Goal: Task Accomplishment & Management: Use online tool/utility

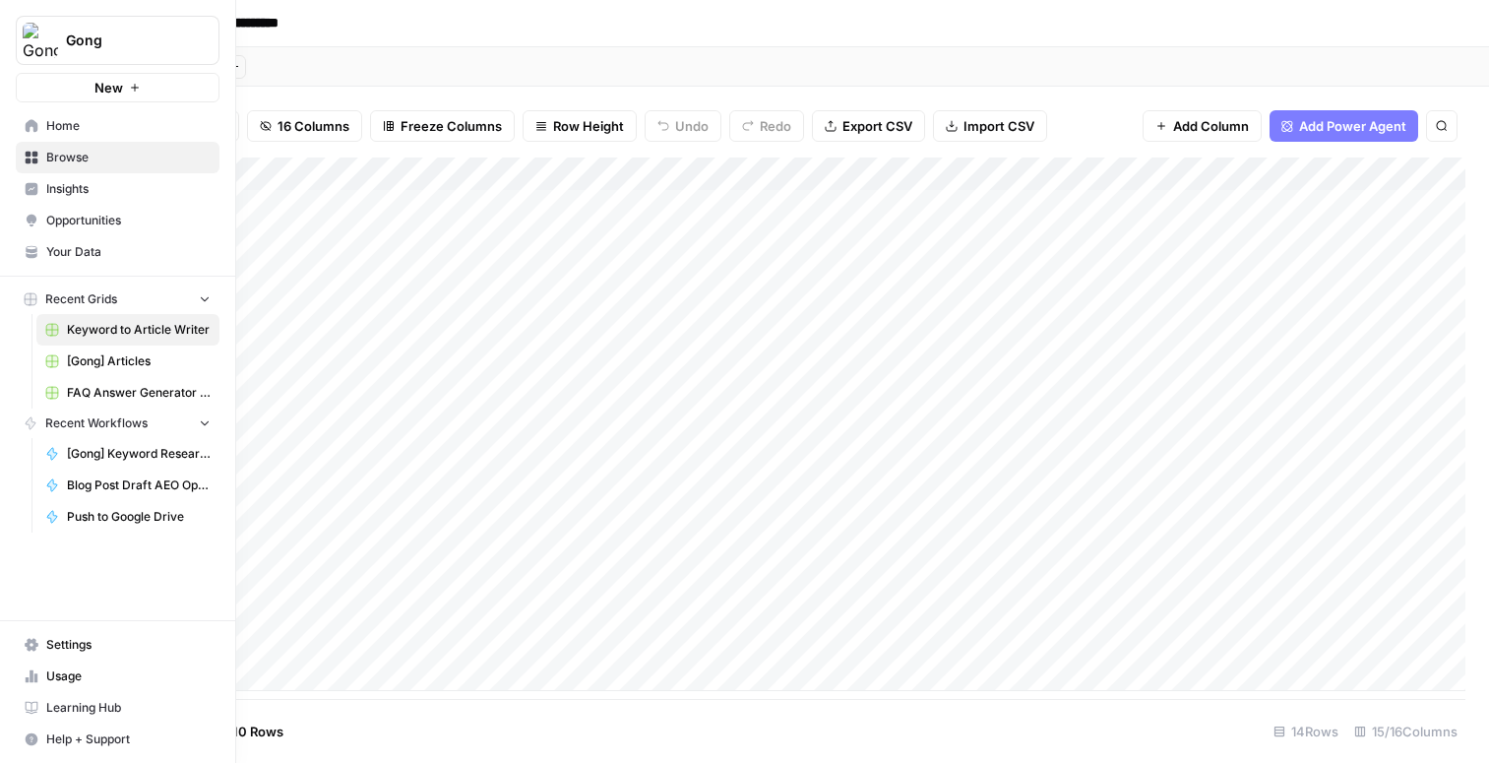
click at [122, 355] on span "[Gong] Articles" at bounding box center [139, 361] width 144 height 18
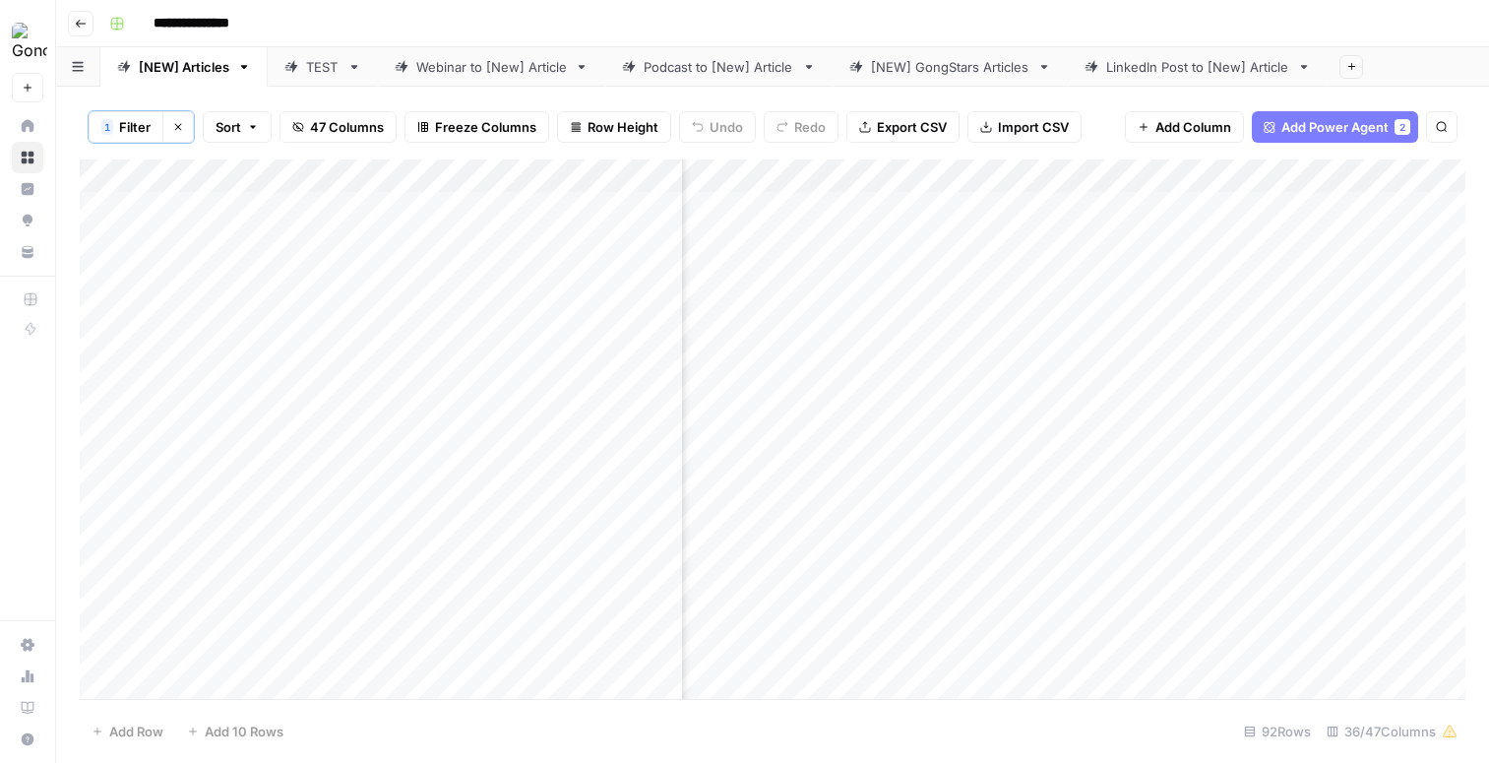
scroll to position [0, 2441]
click at [1129, 563] on div "Add Column" at bounding box center [773, 428] width 1386 height 539
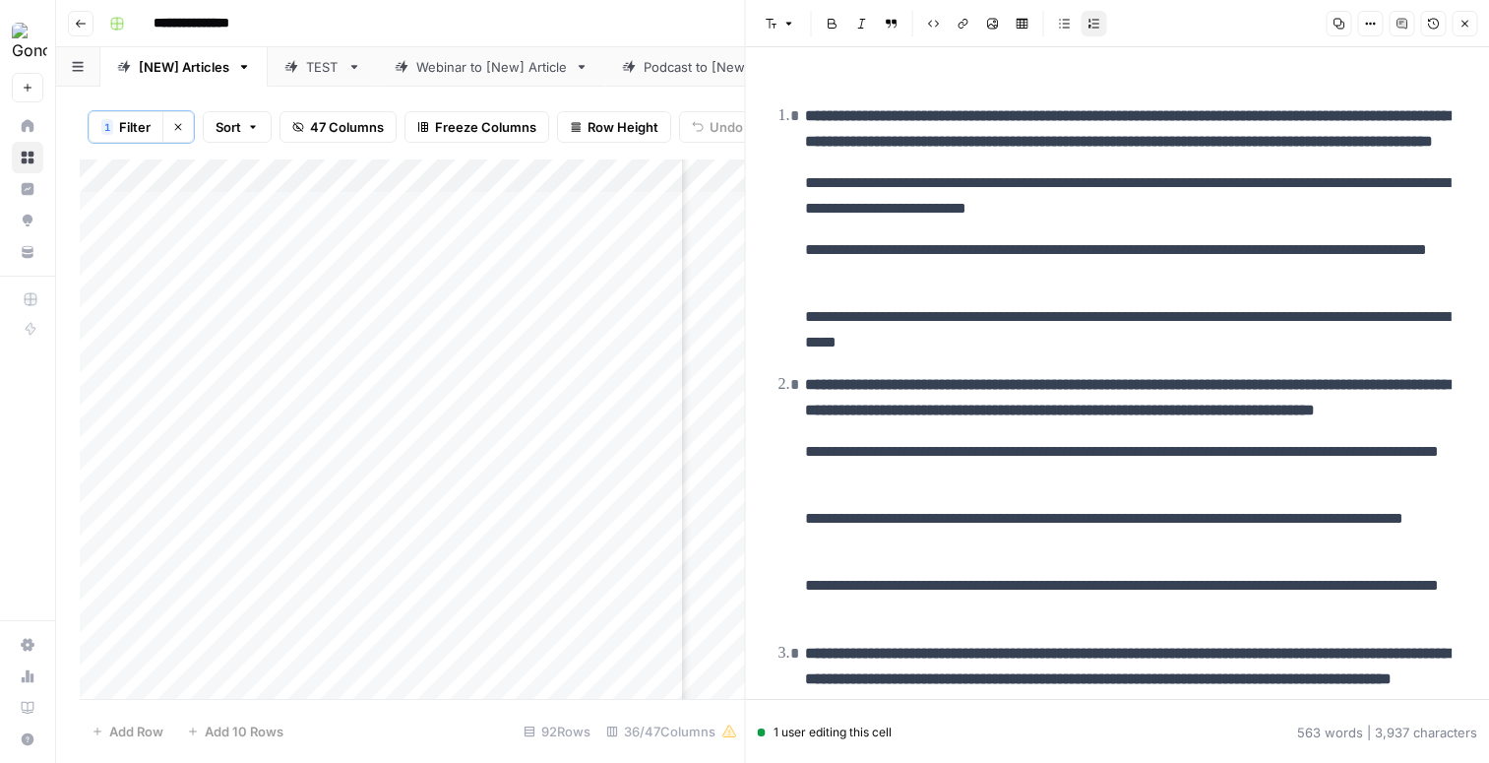
click at [1473, 21] on button "Close" at bounding box center [1465, 24] width 26 height 26
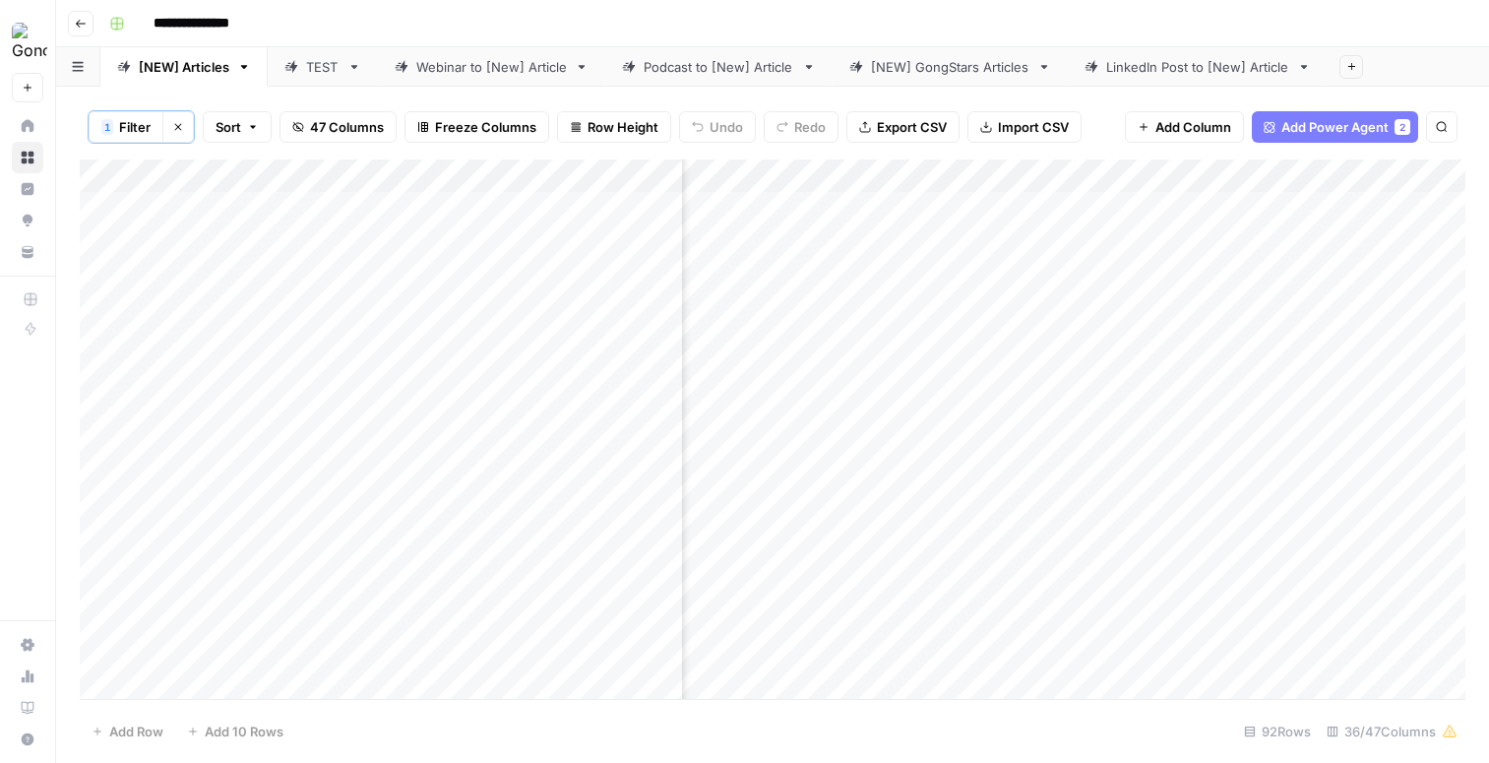
scroll to position [0, 4404]
click at [910, 174] on div "Add Column" at bounding box center [773, 428] width 1386 height 539
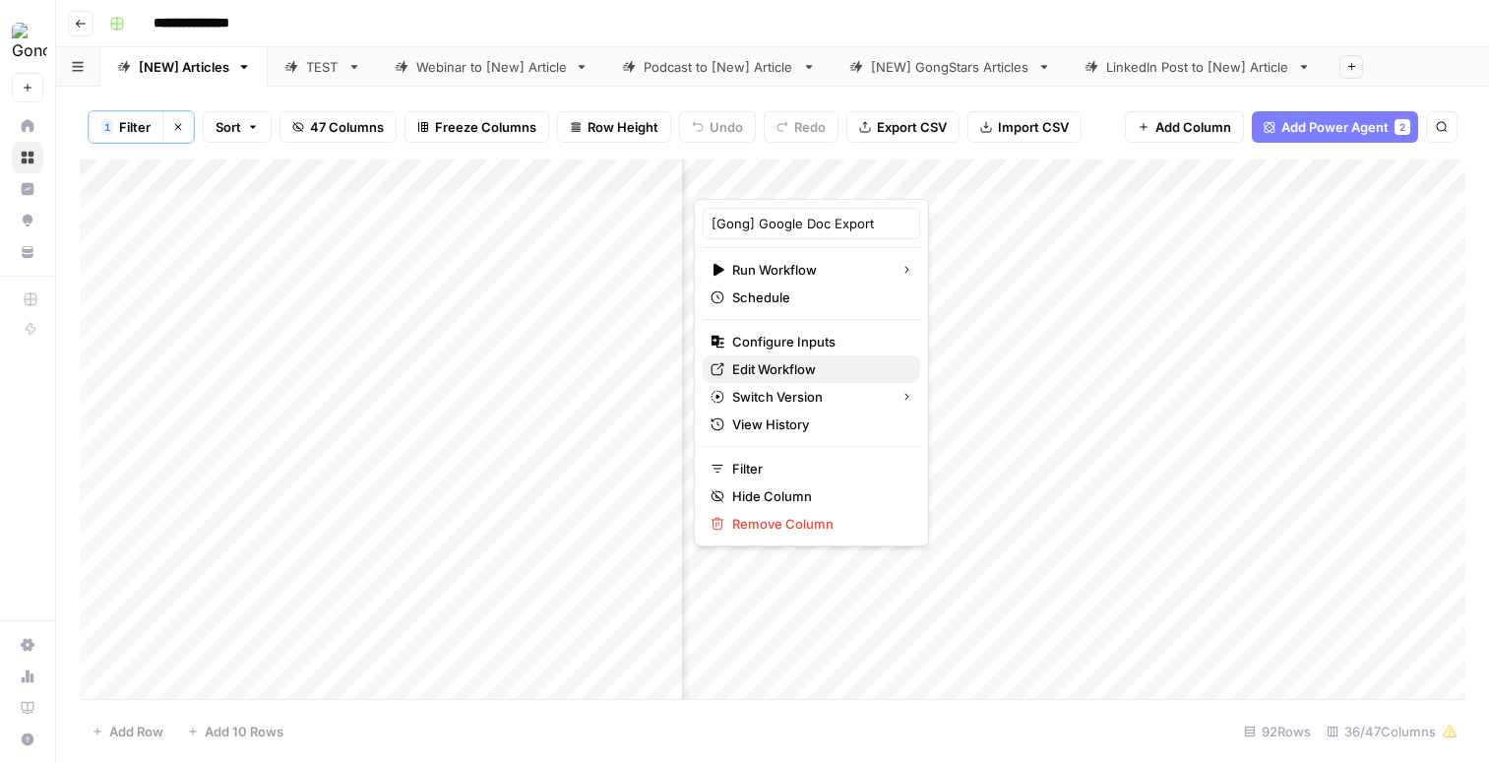
click at [815, 367] on span "Edit Workflow" at bounding box center [774, 369] width 84 height 20
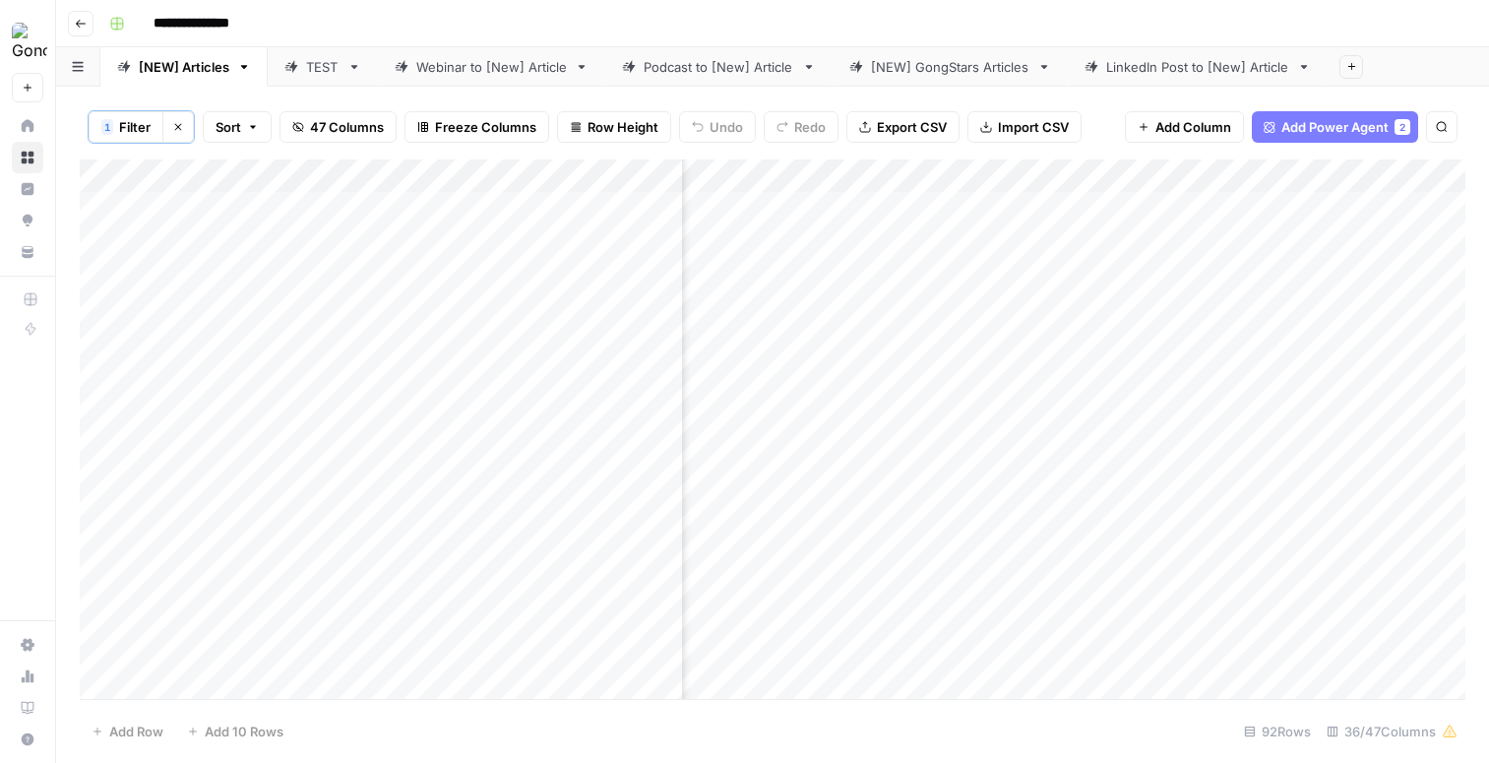
click at [822, 565] on div "Add Column" at bounding box center [773, 428] width 1386 height 539
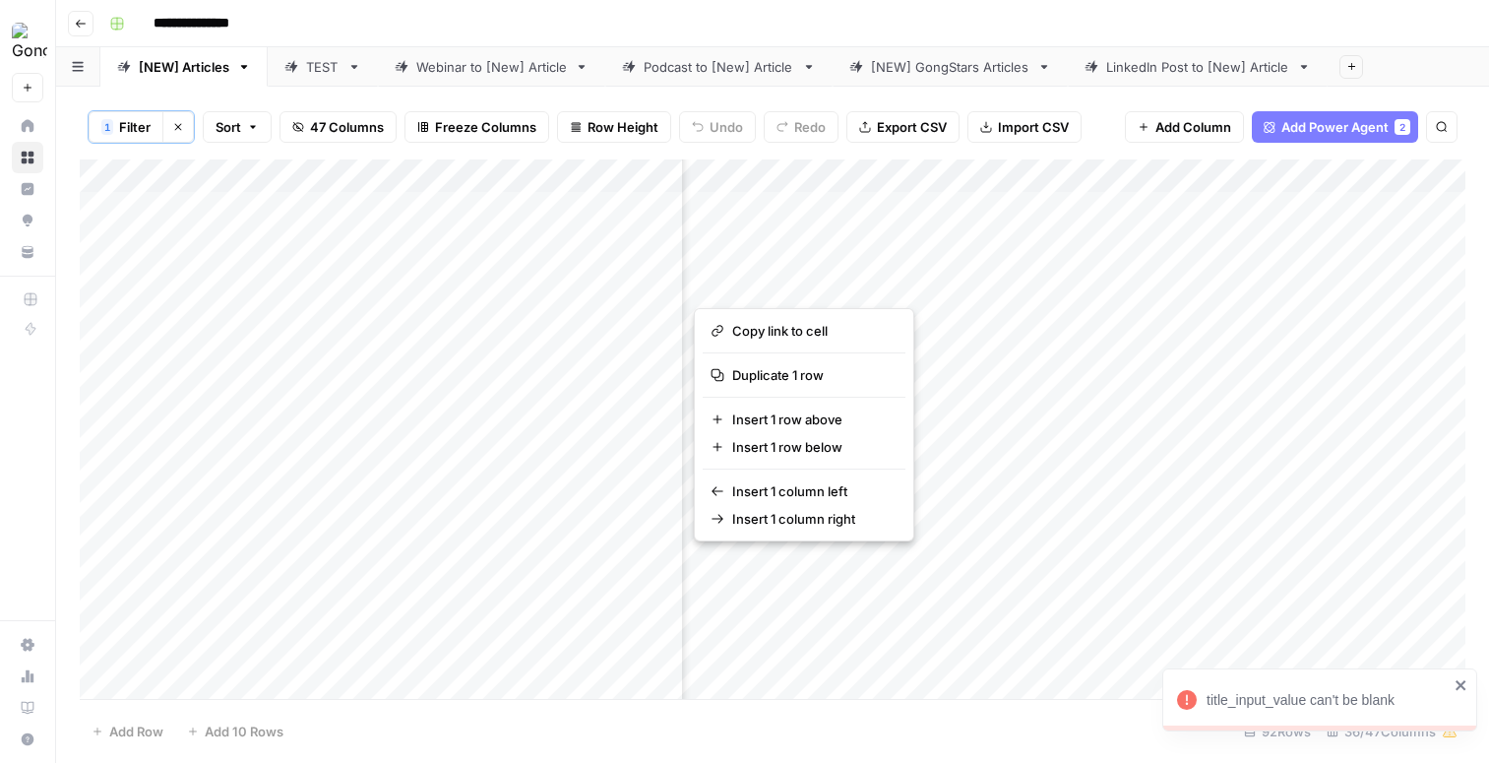
click at [867, 560] on button "button" at bounding box center [822, 575] width 256 height 52
click at [906, 172] on div "Add Column" at bounding box center [773, 428] width 1386 height 539
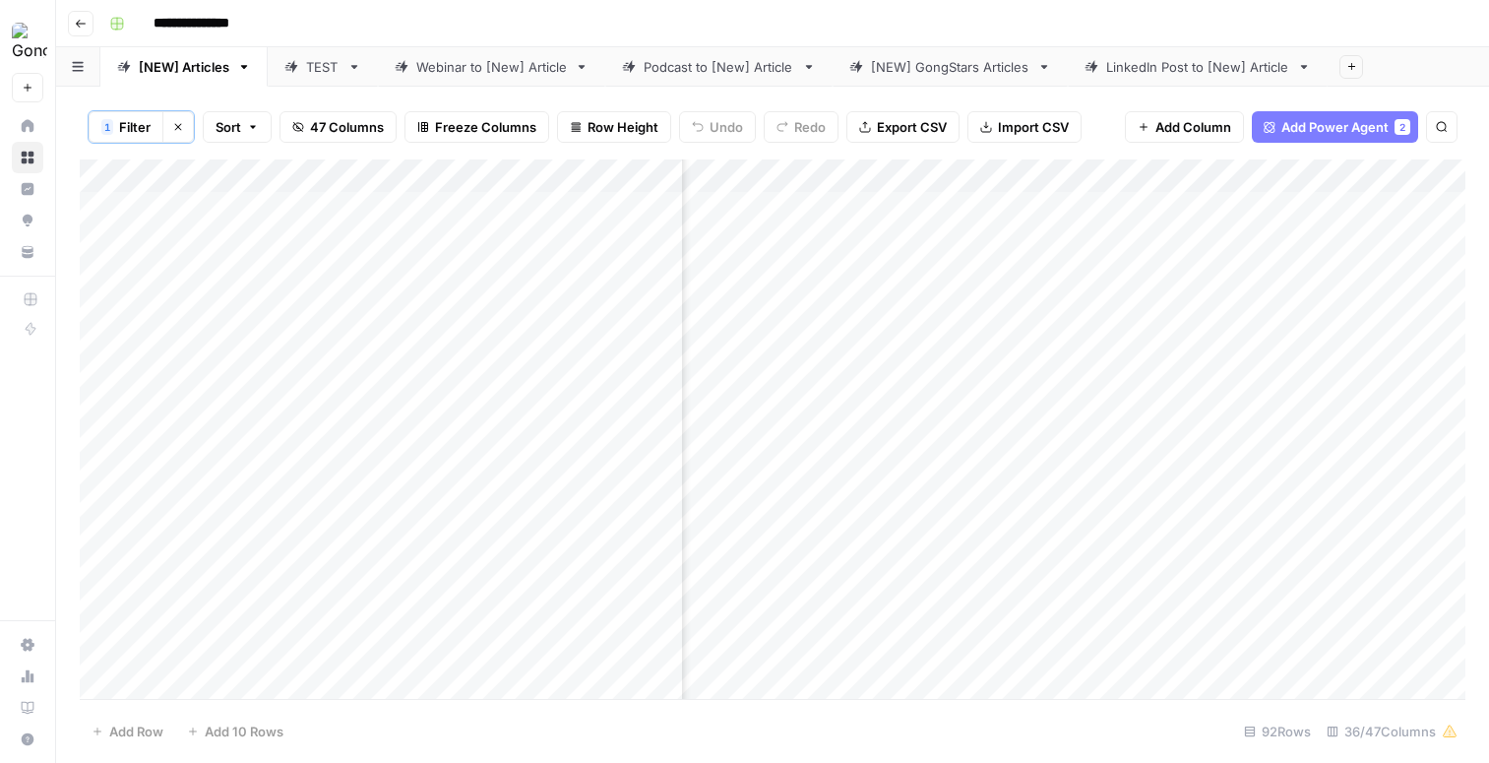
scroll to position [0, 4341]
click at [968, 170] on div "Add Column" at bounding box center [773, 428] width 1386 height 539
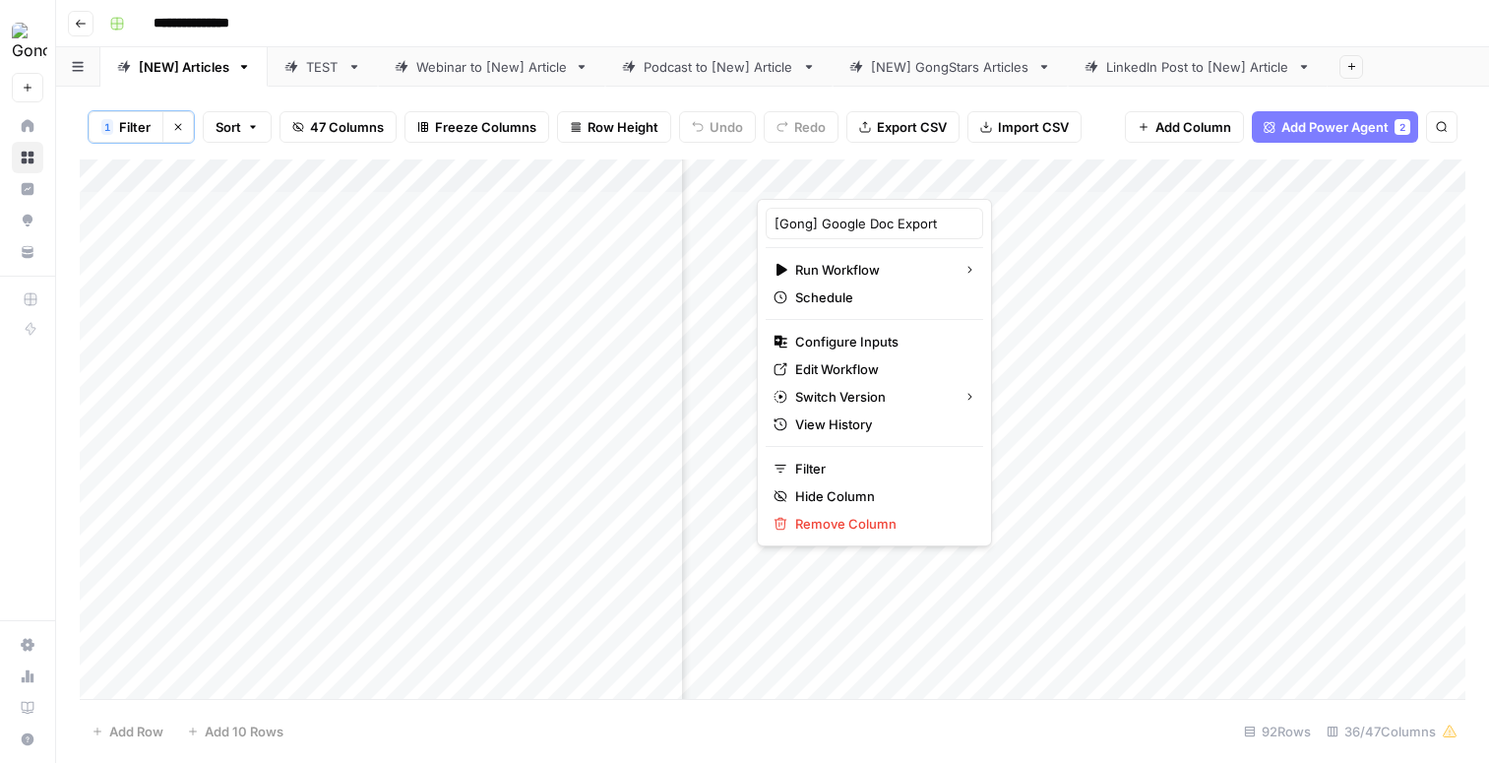
click at [1149, 594] on div "Add Column" at bounding box center [773, 428] width 1386 height 539
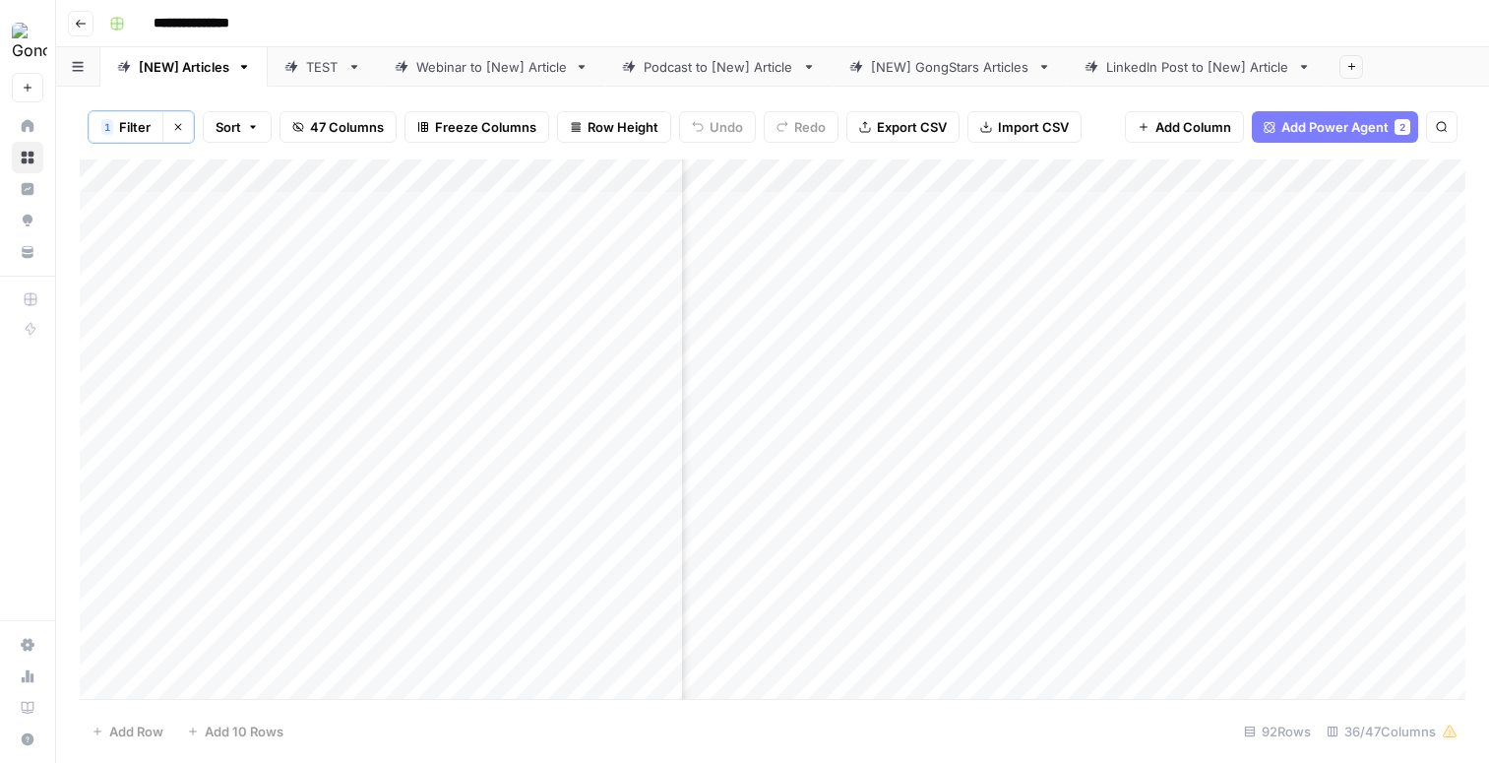
scroll to position [0, 571]
click at [831, 560] on div "Add Column" at bounding box center [773, 428] width 1386 height 539
click at [870, 528] on div "Add Column" at bounding box center [773, 428] width 1386 height 539
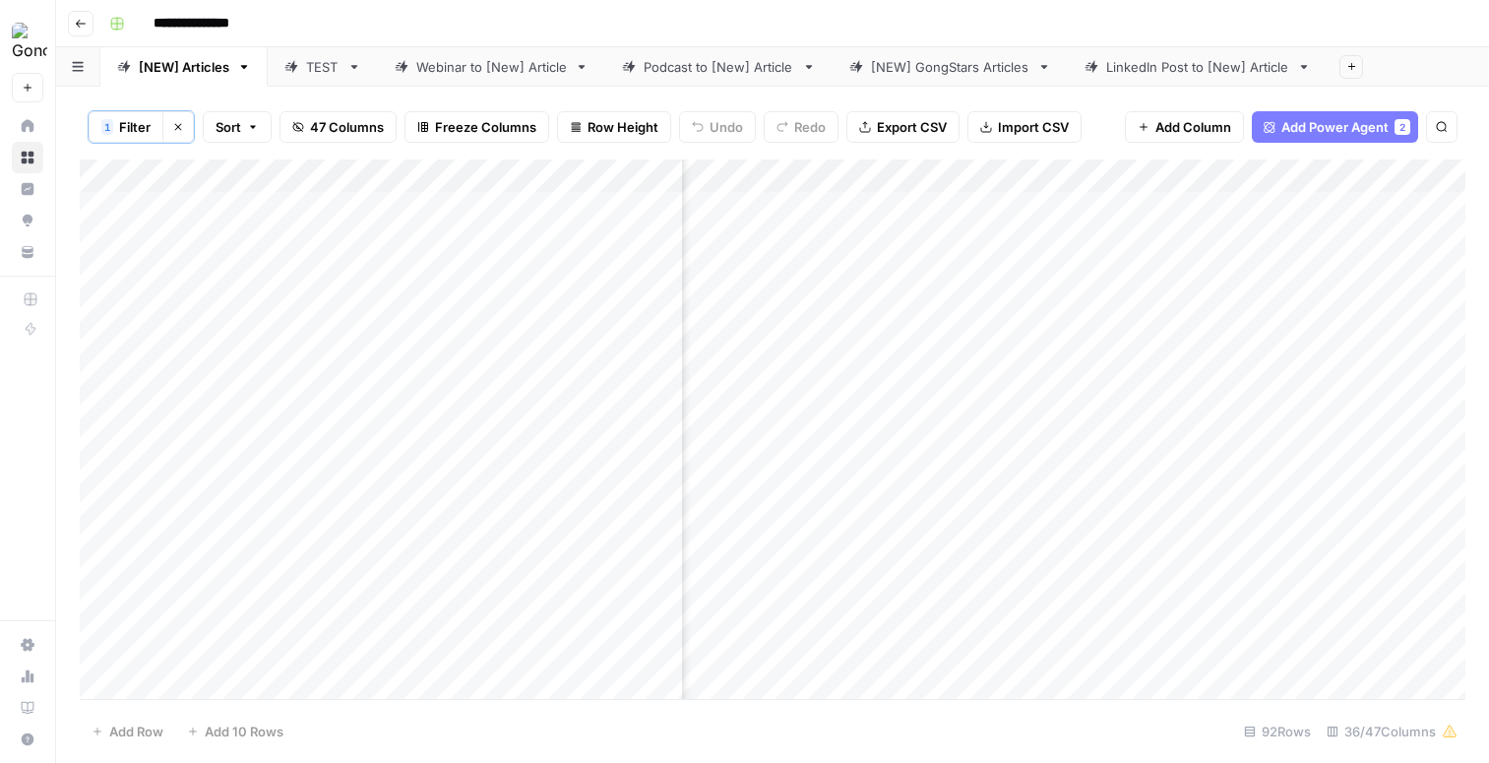
click at [1127, 174] on div "Add Column" at bounding box center [773, 428] width 1386 height 539
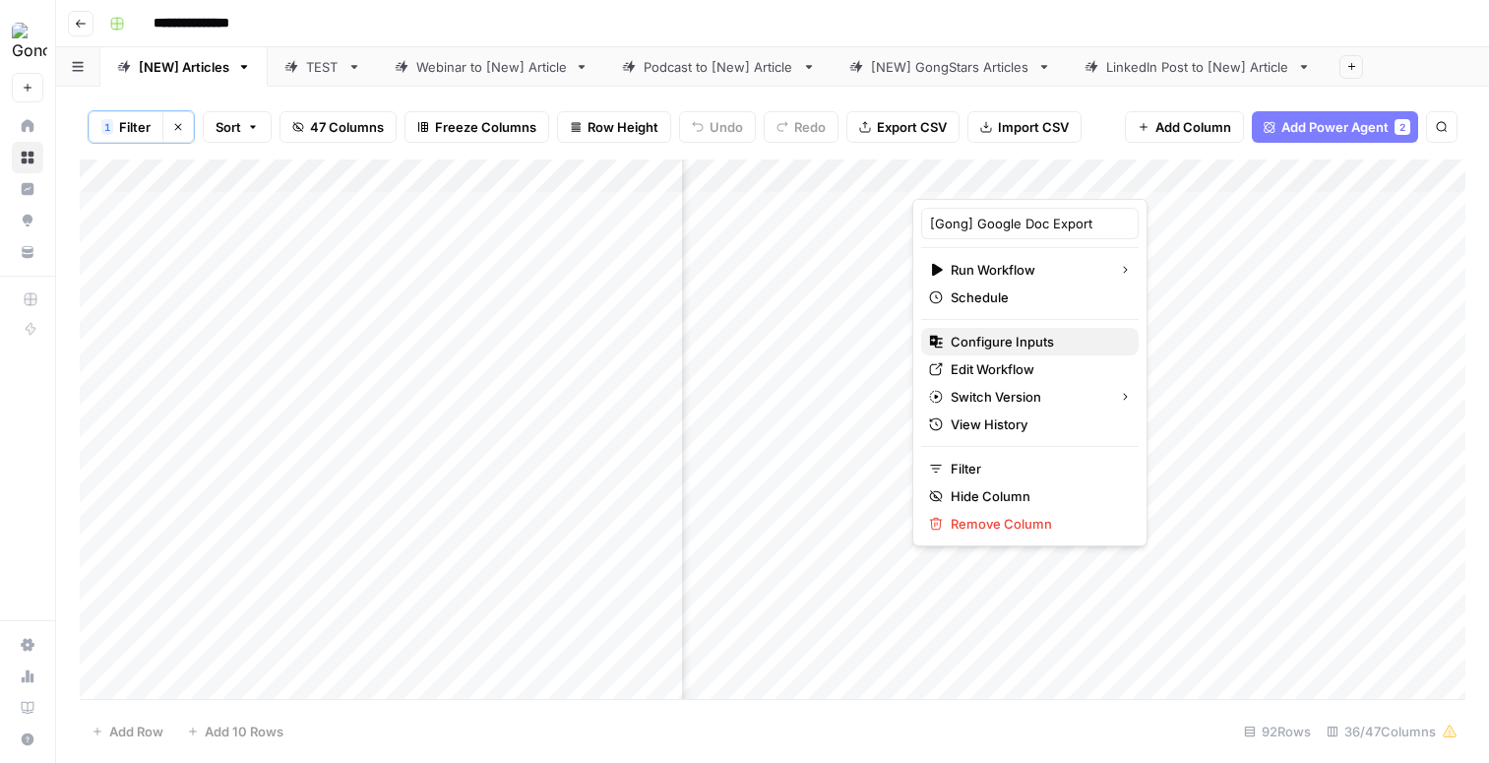
click at [1033, 340] on span "Configure Inputs" at bounding box center [1002, 342] width 103 height 20
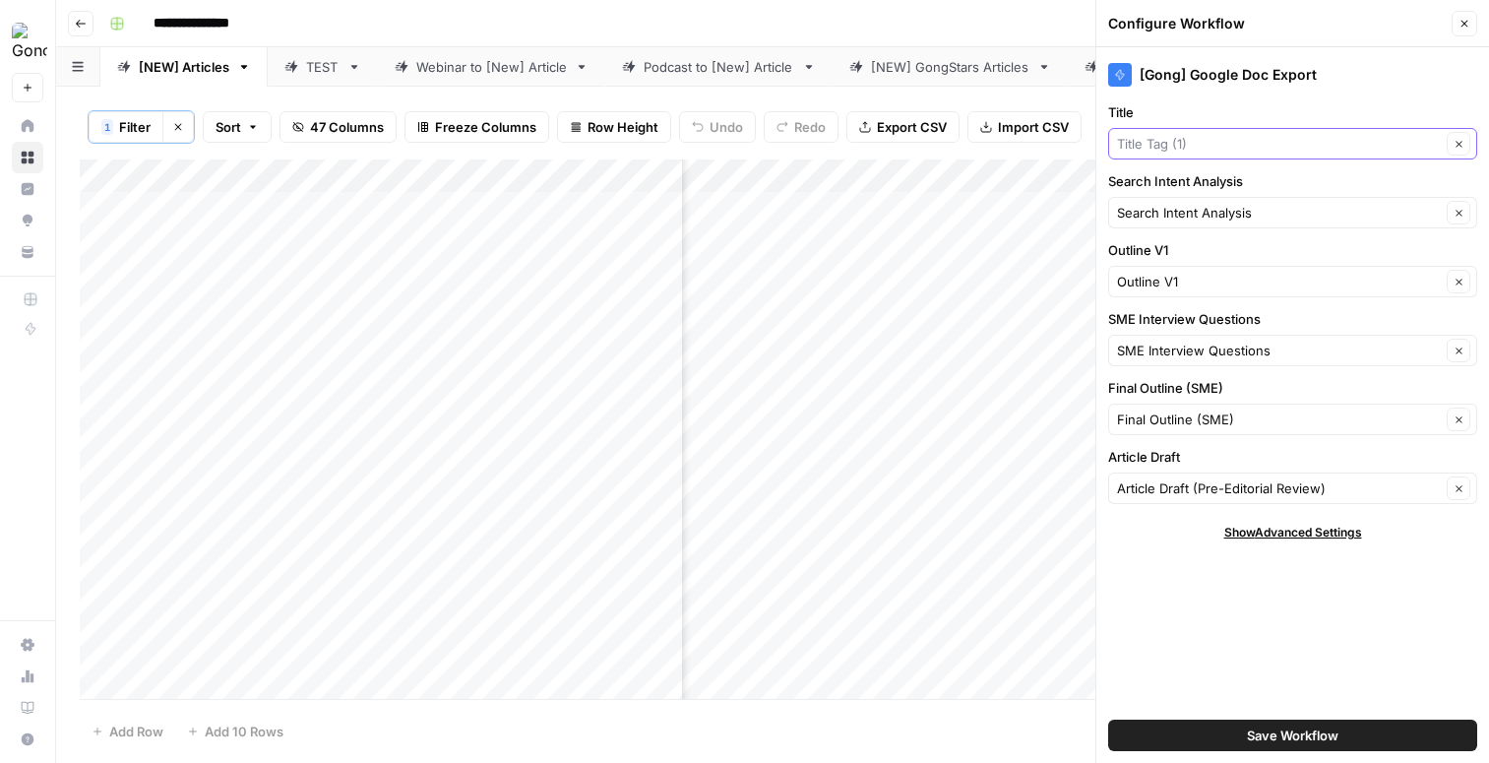
click at [1237, 147] on input "Title" at bounding box center [1279, 144] width 324 height 20
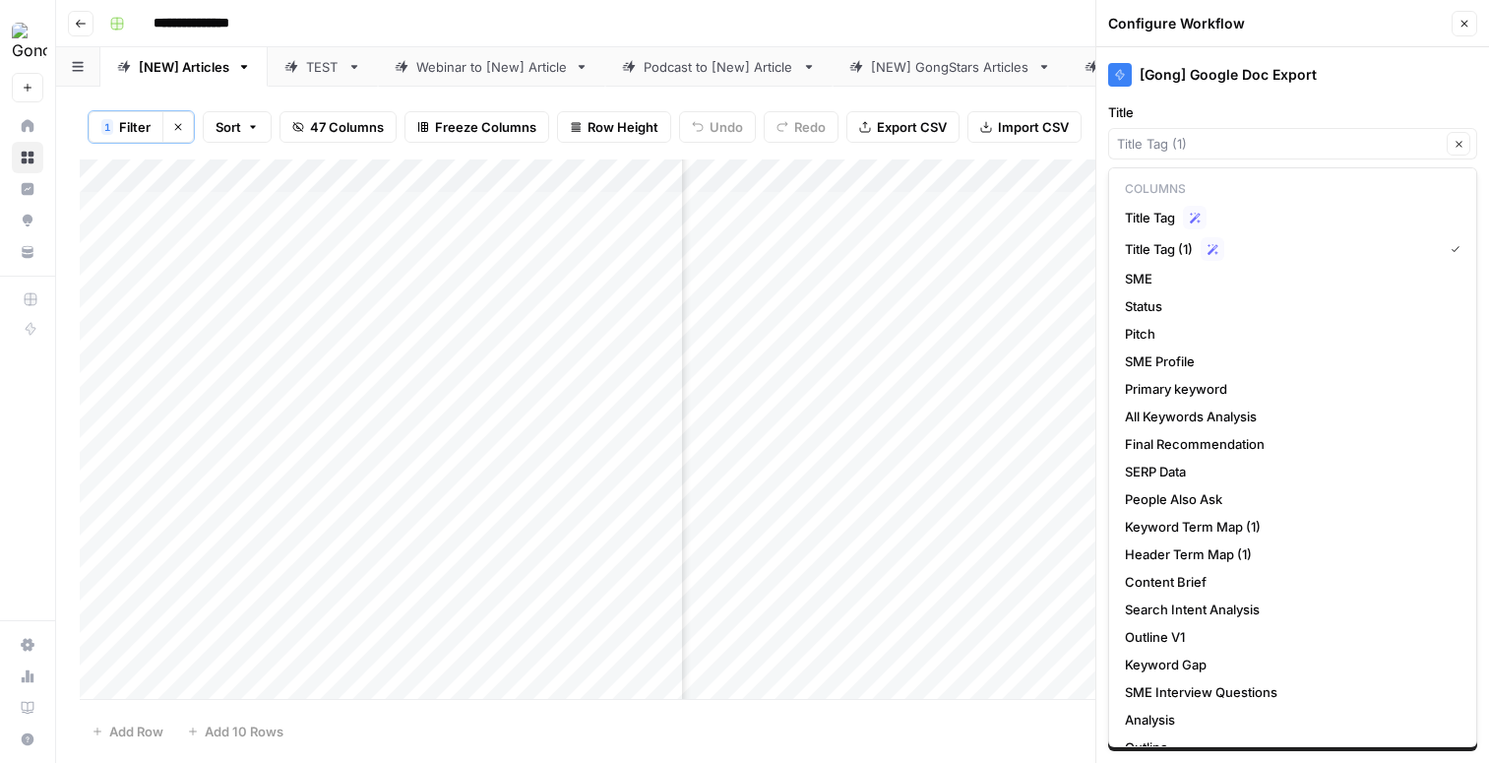
type input "Title Tag (1)"
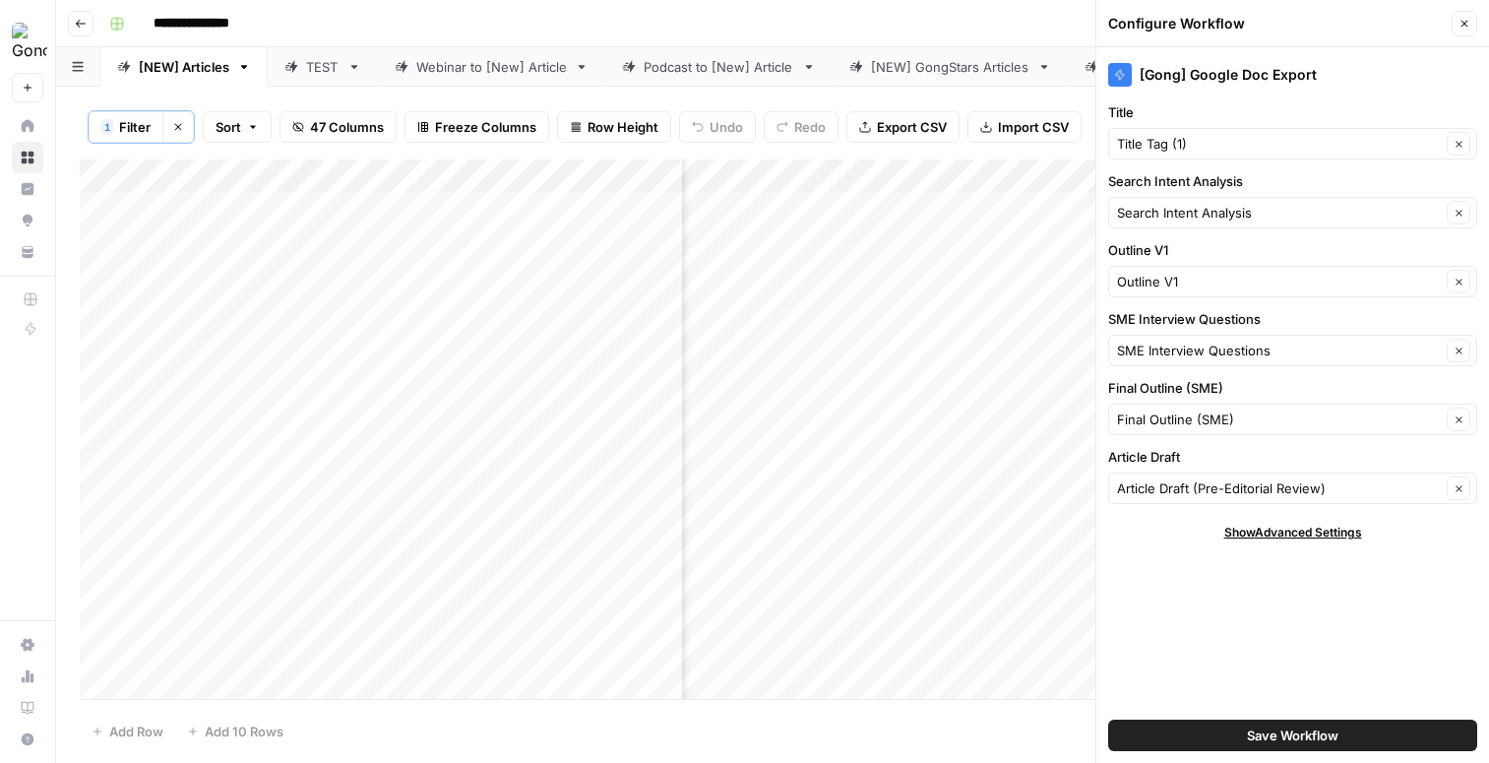
click at [1314, 91] on div "[Gong] Google Doc Export Title Title Tag (1) Clear Search Intent Analysis Searc…" at bounding box center [1293, 405] width 393 height 716
click at [1307, 142] on input "Title" at bounding box center [1279, 144] width 324 height 20
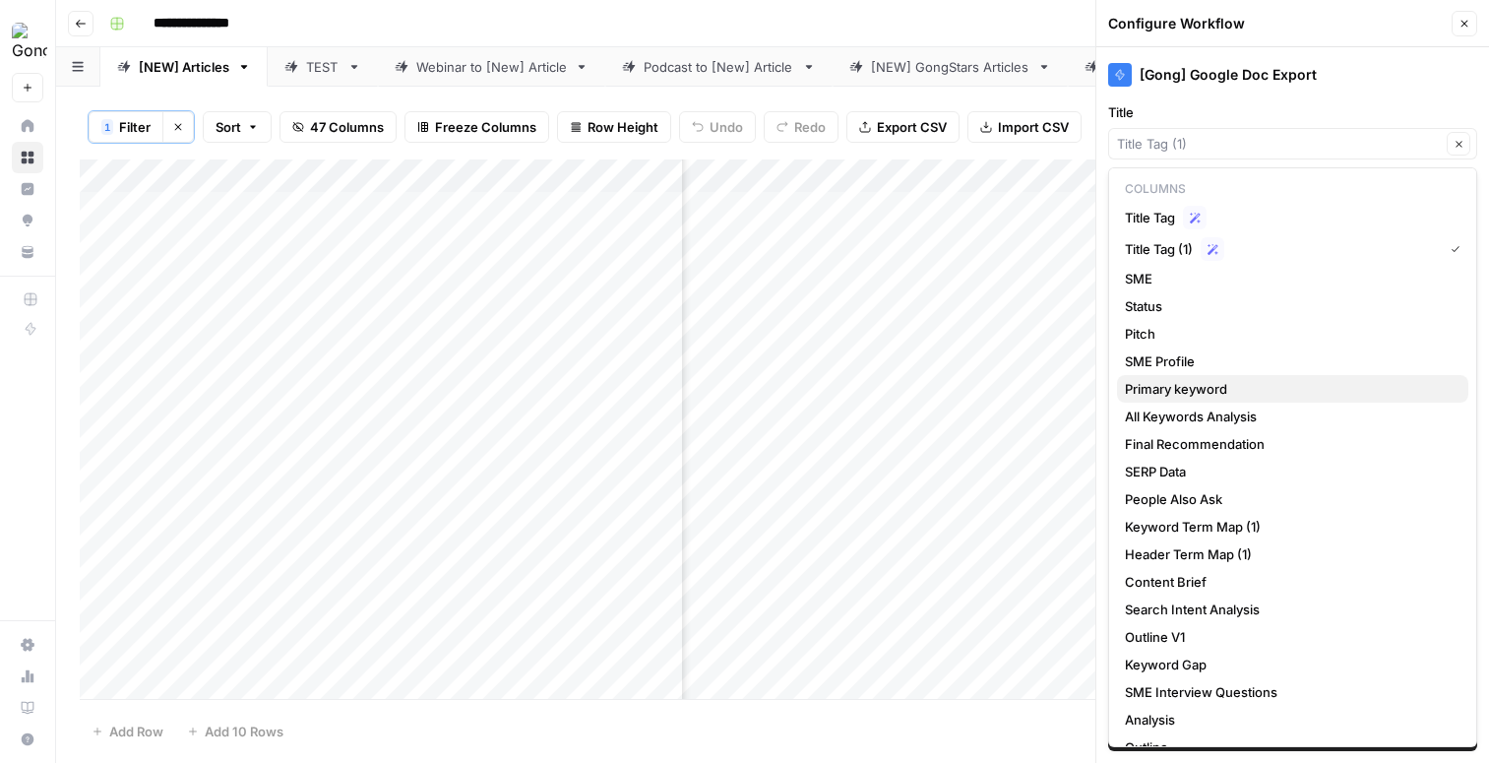
click at [1249, 385] on div "Primary keyword" at bounding box center [1293, 389] width 336 height 20
type input "Primary keyword"
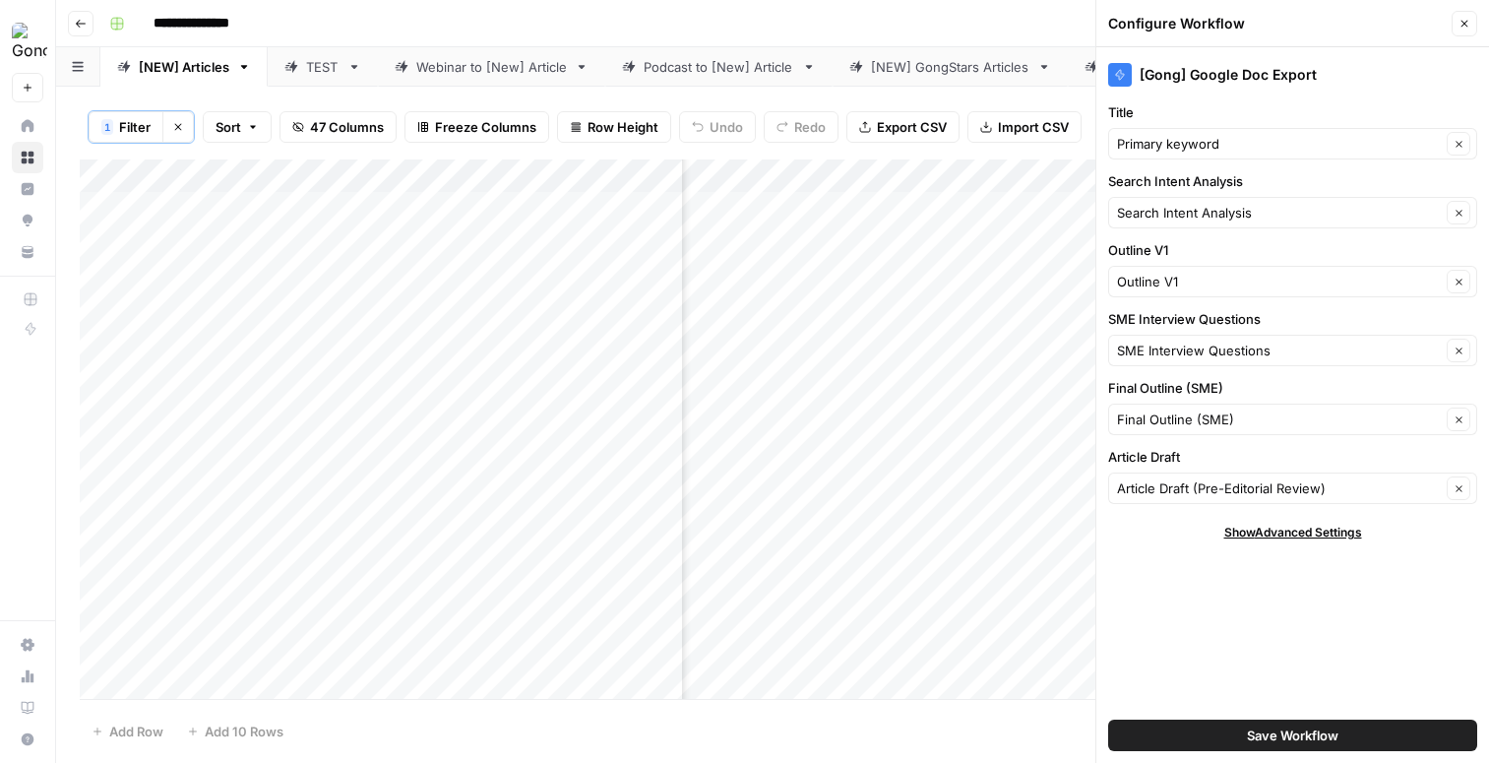
click at [1281, 737] on span "Save Workflow" at bounding box center [1293, 736] width 92 height 20
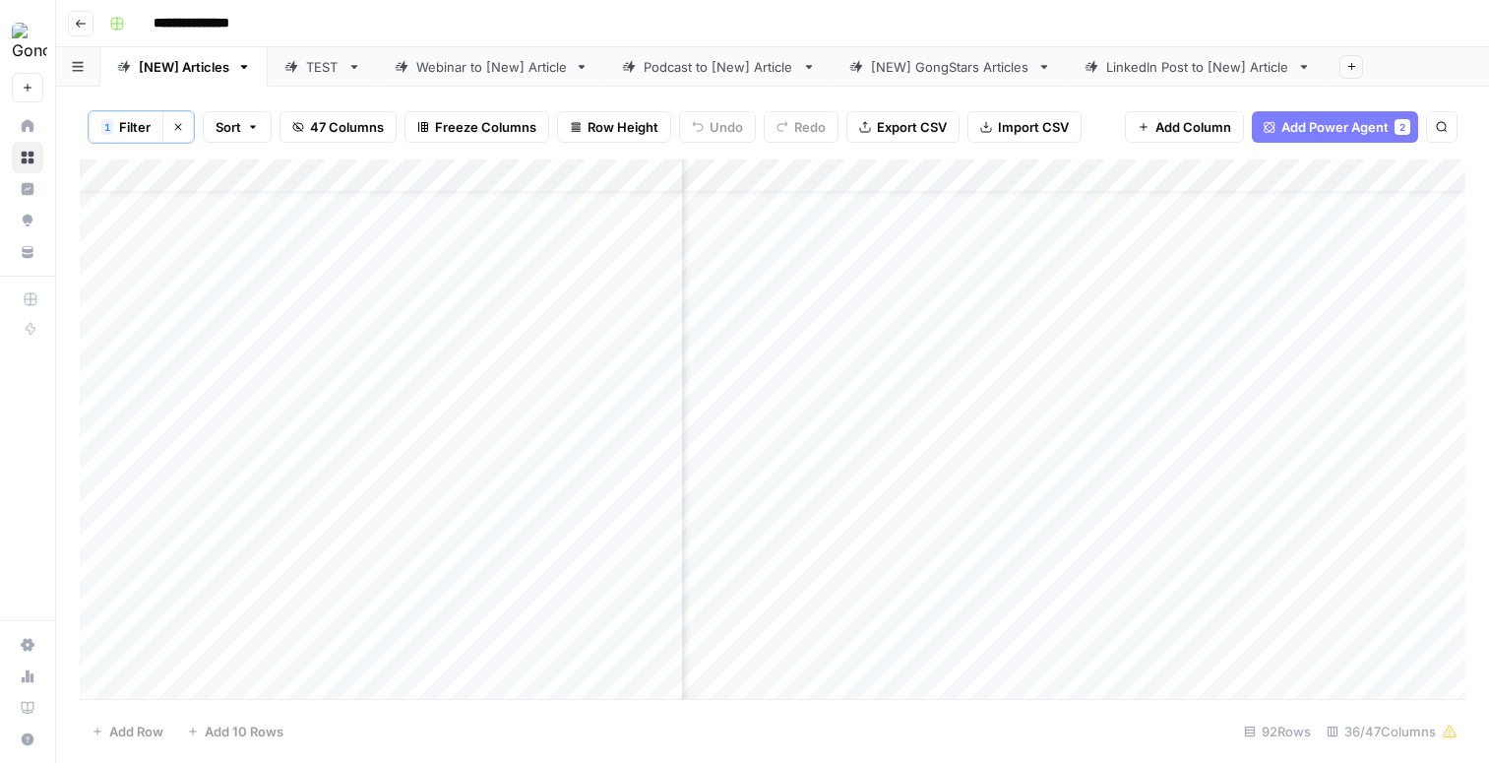
scroll to position [67, 4186]
click at [1043, 492] on div "Add Column" at bounding box center [773, 428] width 1386 height 539
click at [876, 505] on div "Add Column" at bounding box center [773, 428] width 1386 height 539
click at [899, 176] on div "Add Column" at bounding box center [773, 428] width 1386 height 539
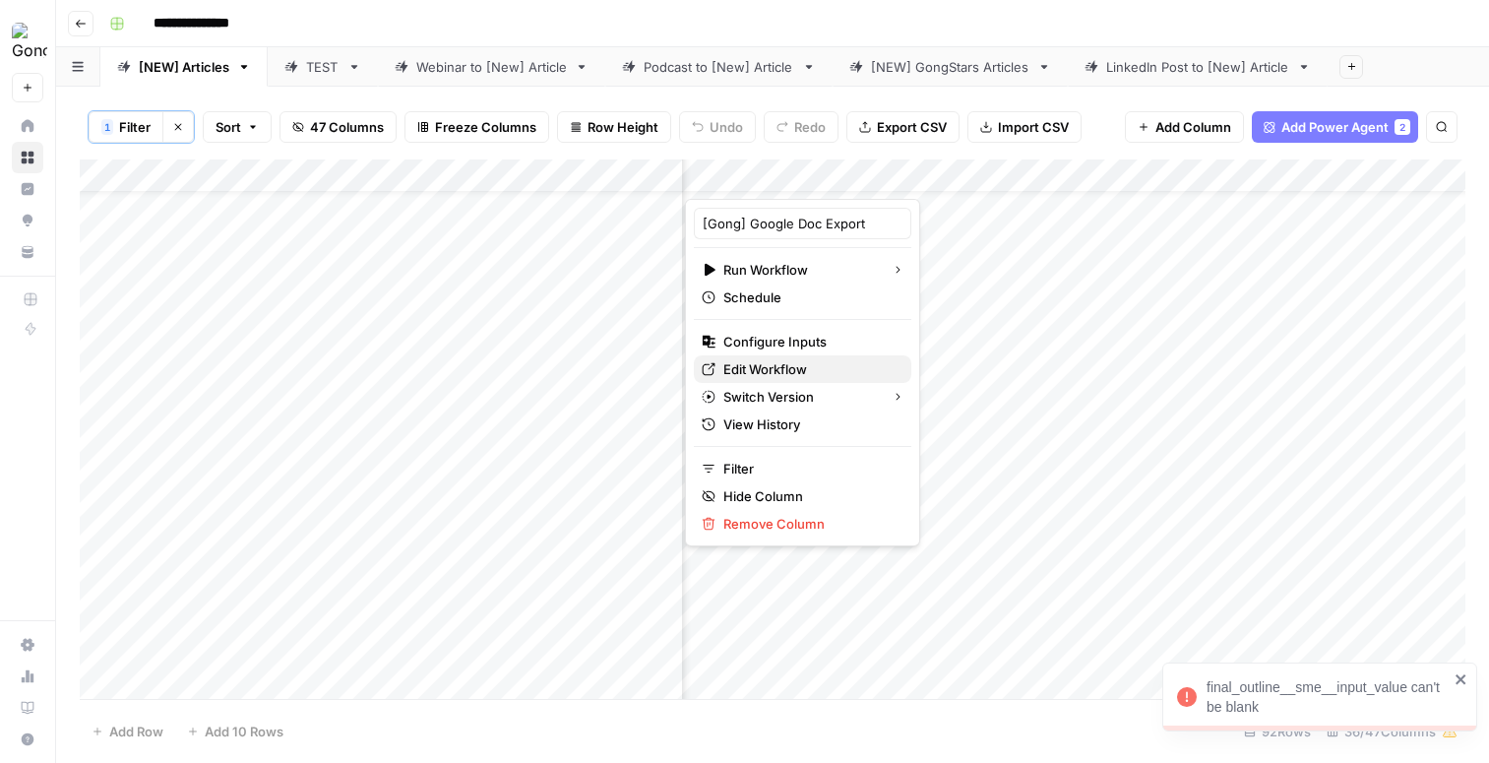
click at [789, 366] on span "Edit Workflow" at bounding box center [766, 369] width 84 height 20
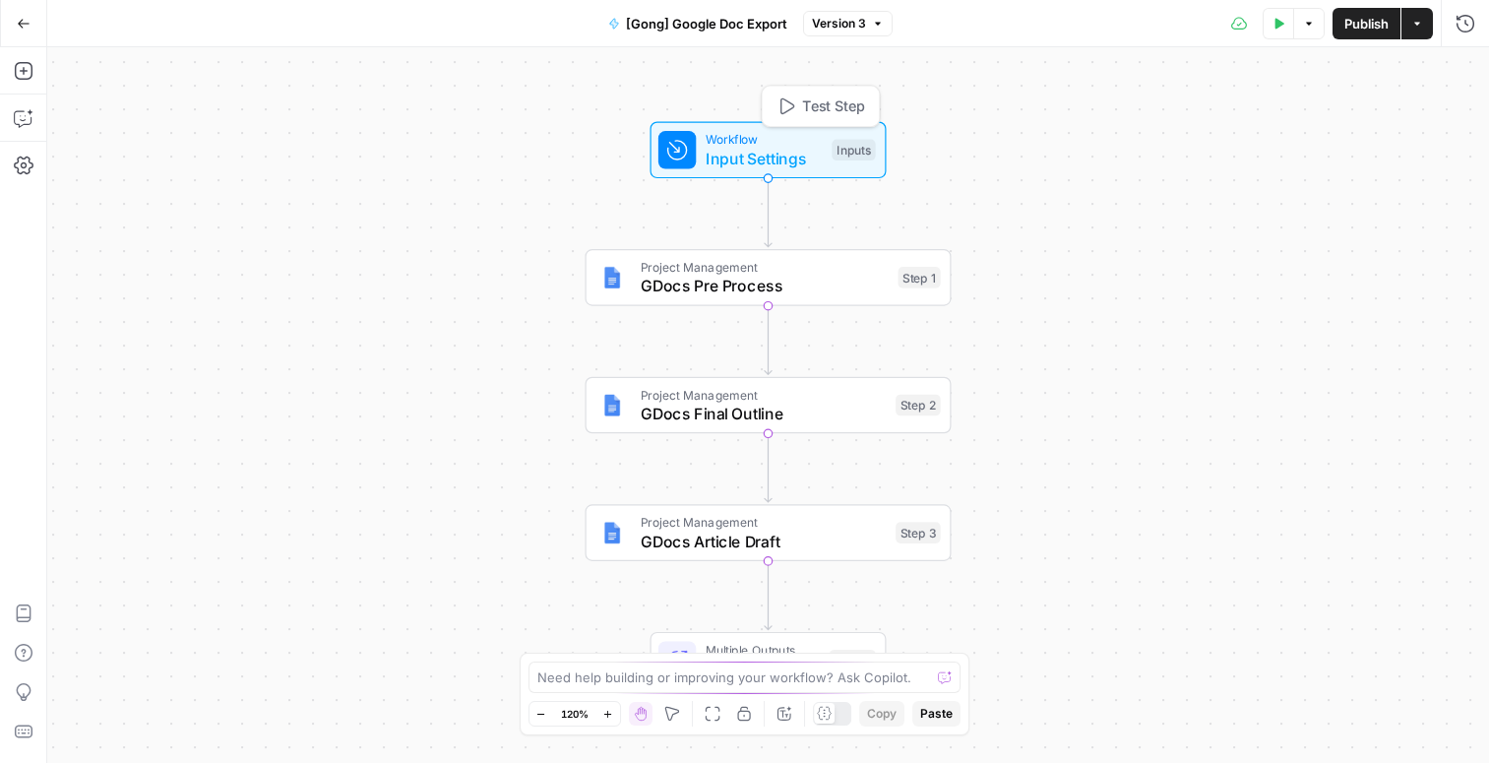
click at [787, 152] on span "Input Settings" at bounding box center [764, 159] width 117 height 24
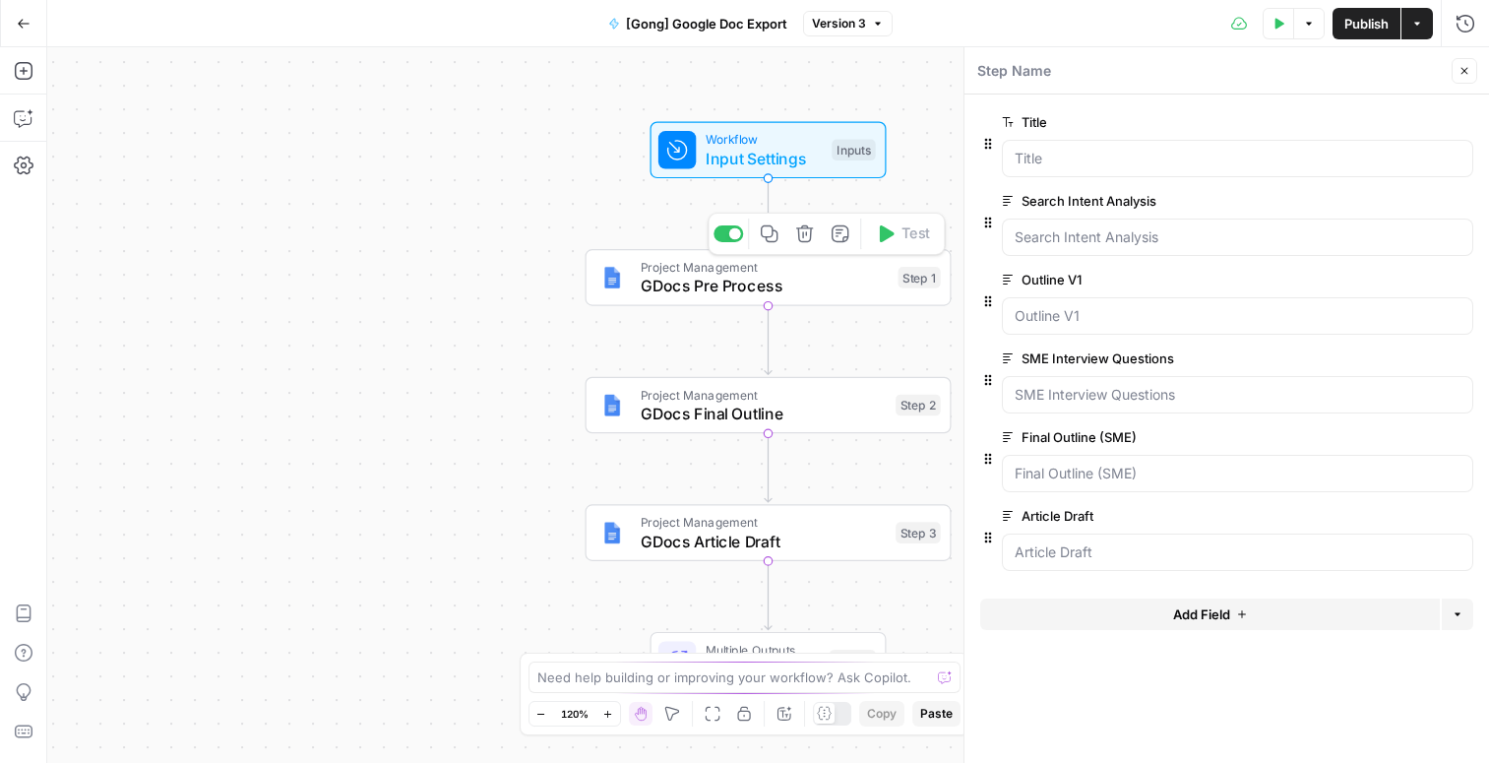
click at [806, 282] on span "GDocs Pre Process" at bounding box center [765, 286] width 248 height 24
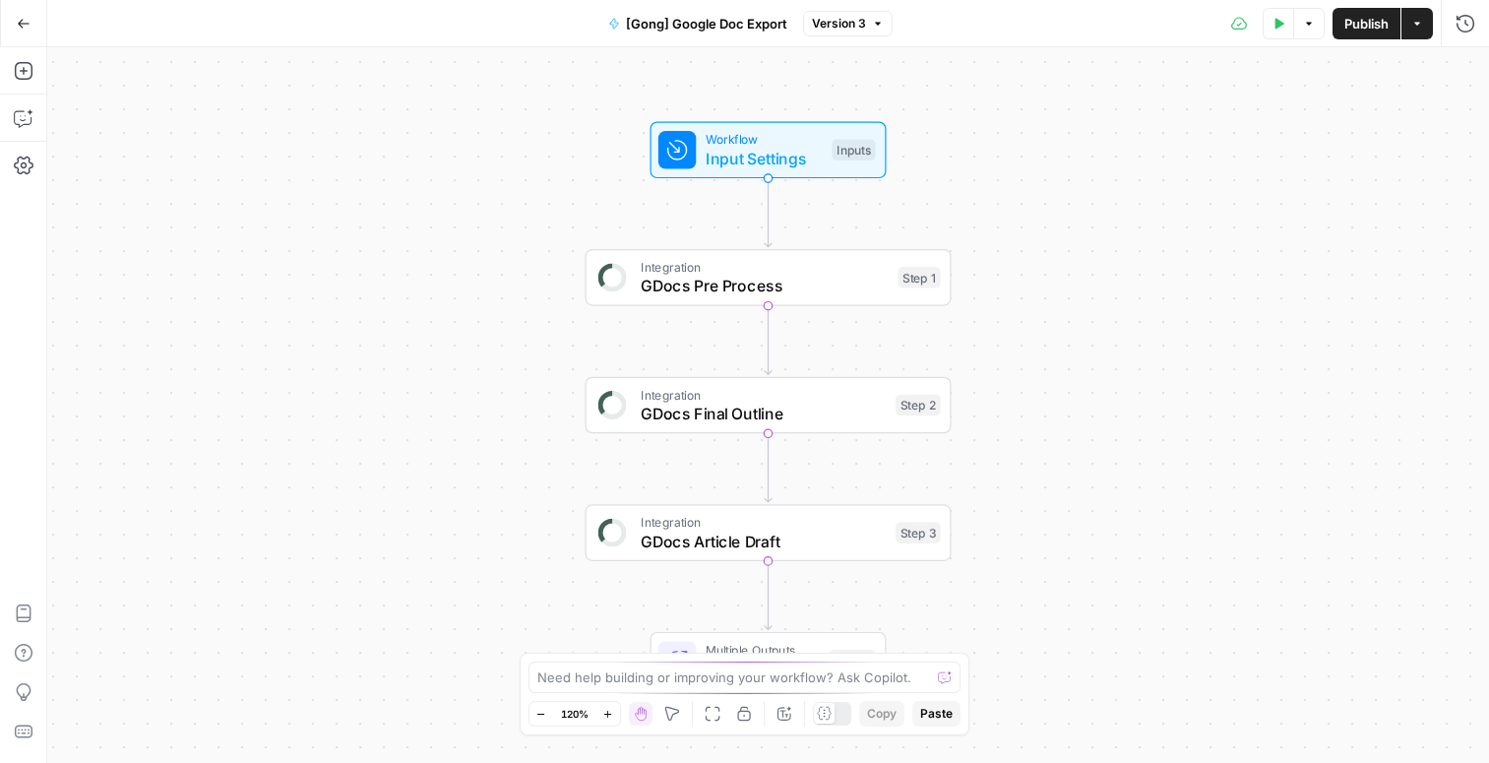
click at [762, 169] on span "Input Settings" at bounding box center [764, 159] width 117 height 24
click at [824, 151] on div "Workflow Input Settings Inputs Test Step" at bounding box center [767, 150] width 218 height 40
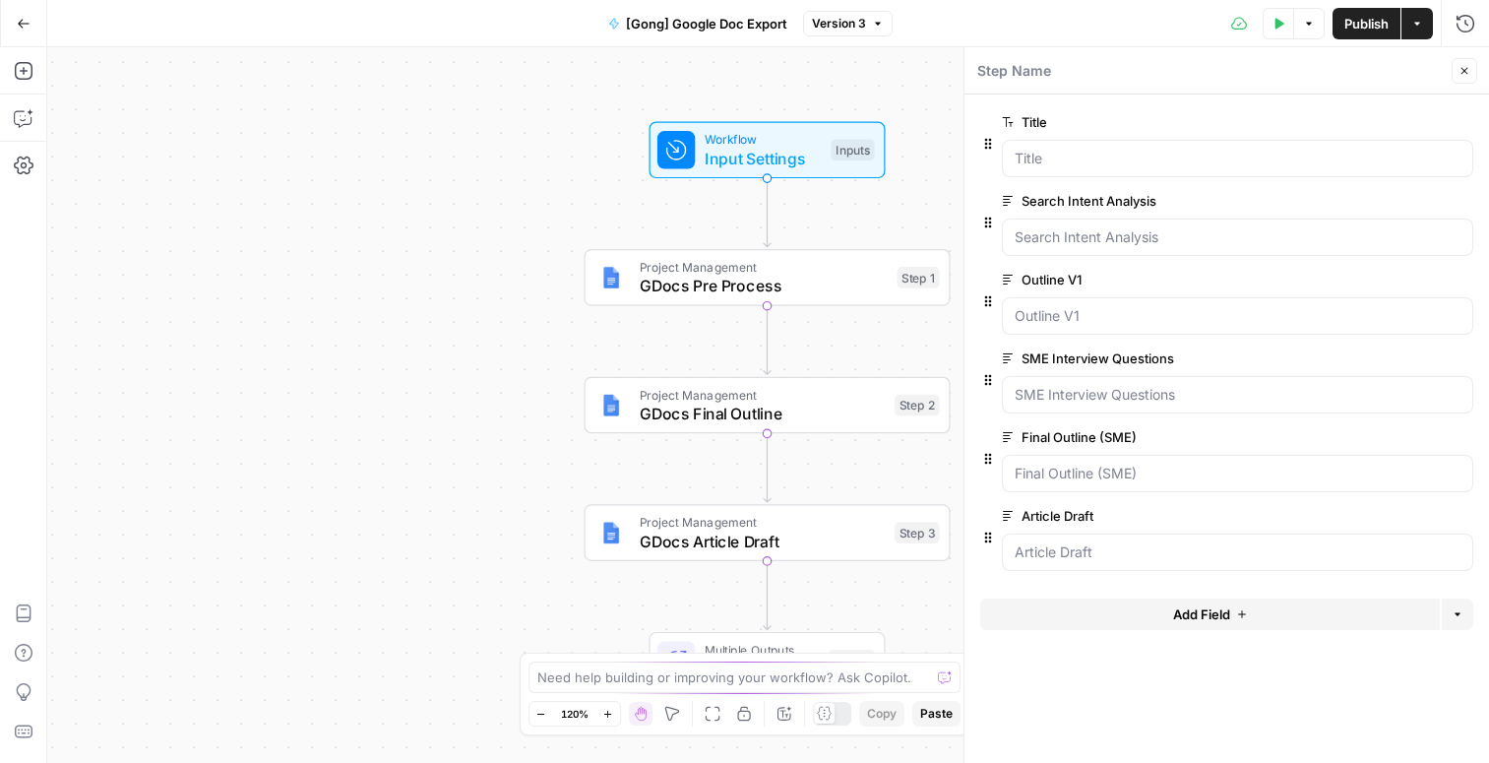
click at [1426, 120] on button "edit field" at bounding box center [1408, 122] width 76 height 24
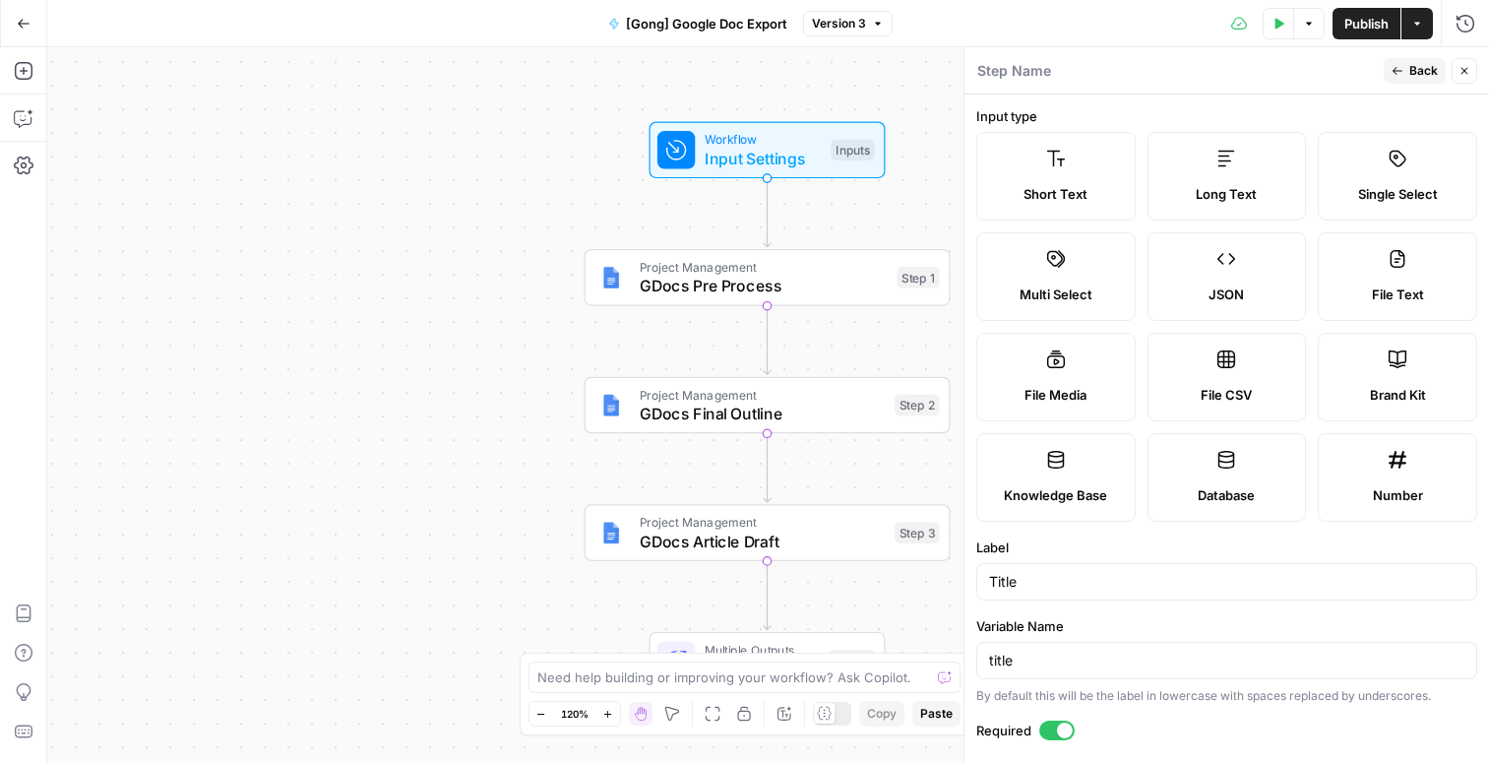
click at [1424, 64] on span "Back" at bounding box center [1424, 71] width 29 height 18
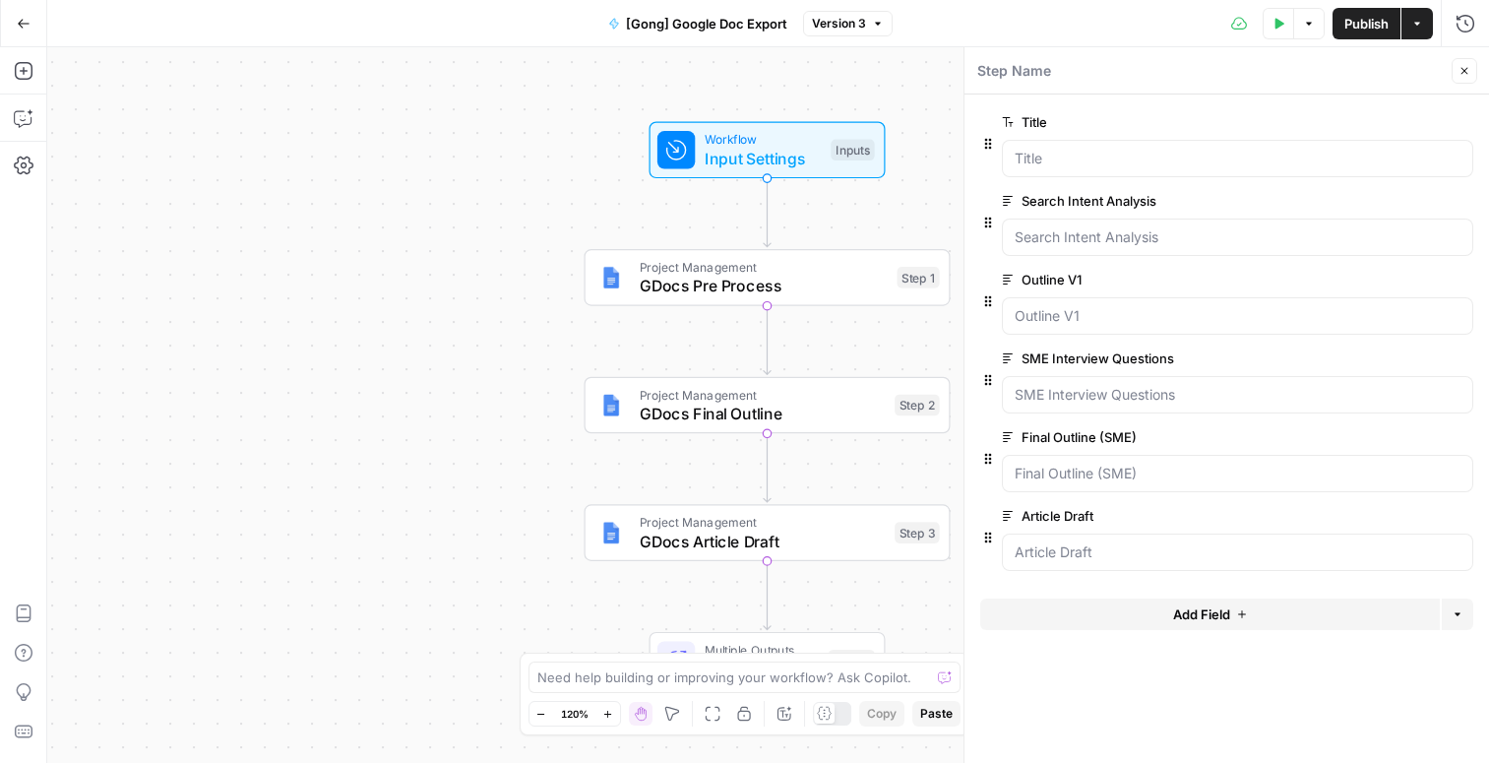
click at [1421, 431] on button "edit field" at bounding box center [1408, 437] width 76 height 24
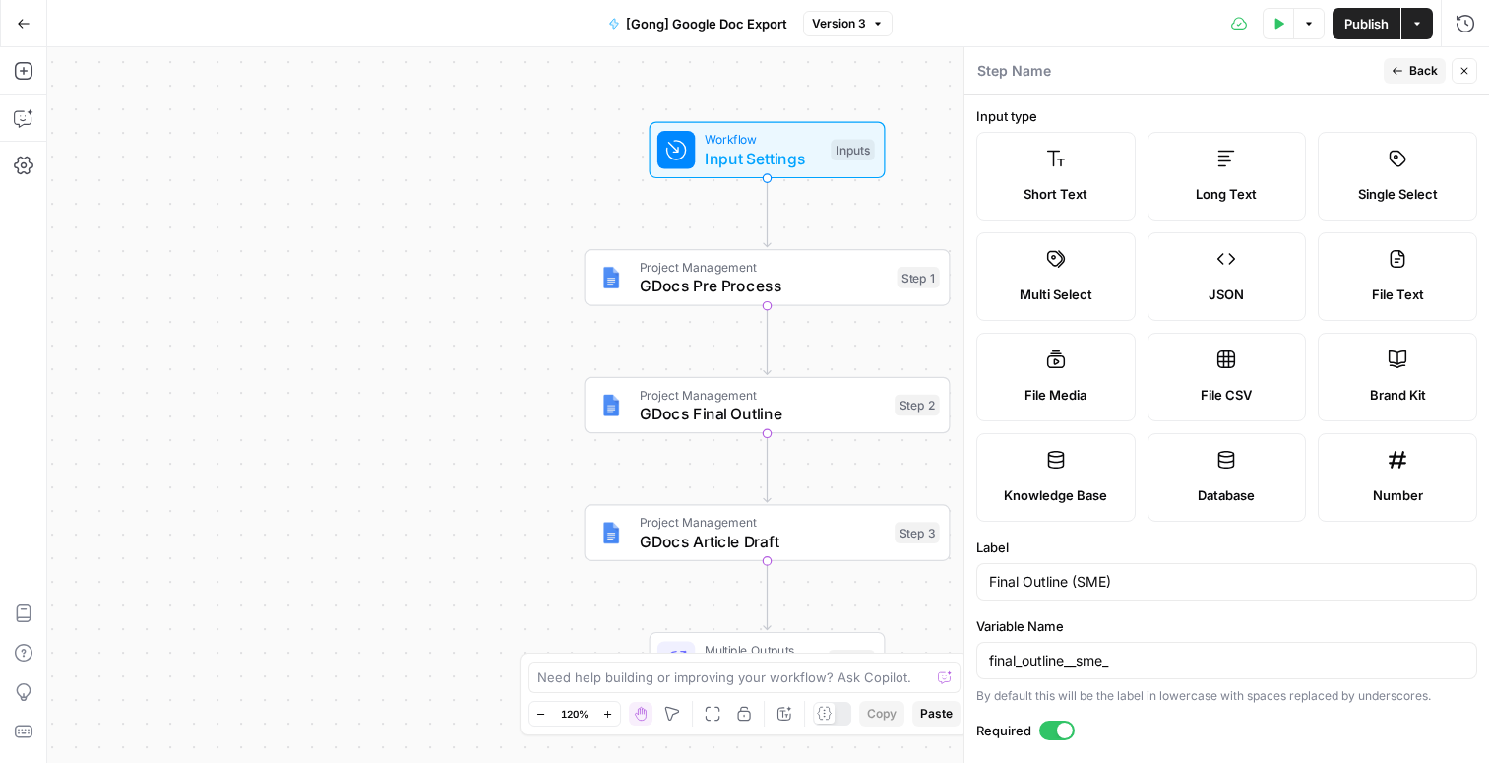
click at [1058, 730] on div at bounding box center [1065, 731] width 16 height 16
click at [1421, 71] on span "Back" at bounding box center [1424, 71] width 29 height 18
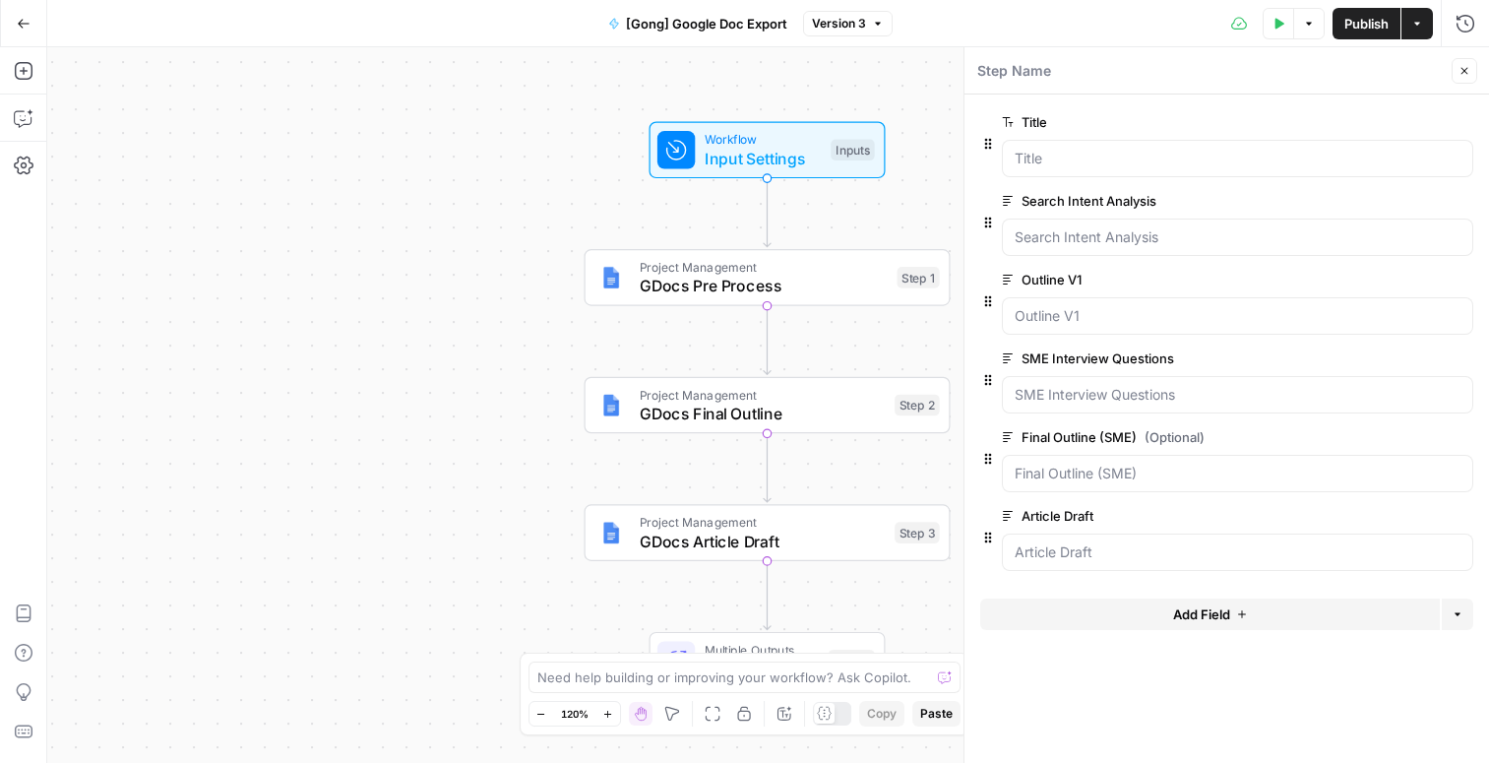
click at [1420, 518] on span "edit field" at bounding box center [1399, 516] width 43 height 16
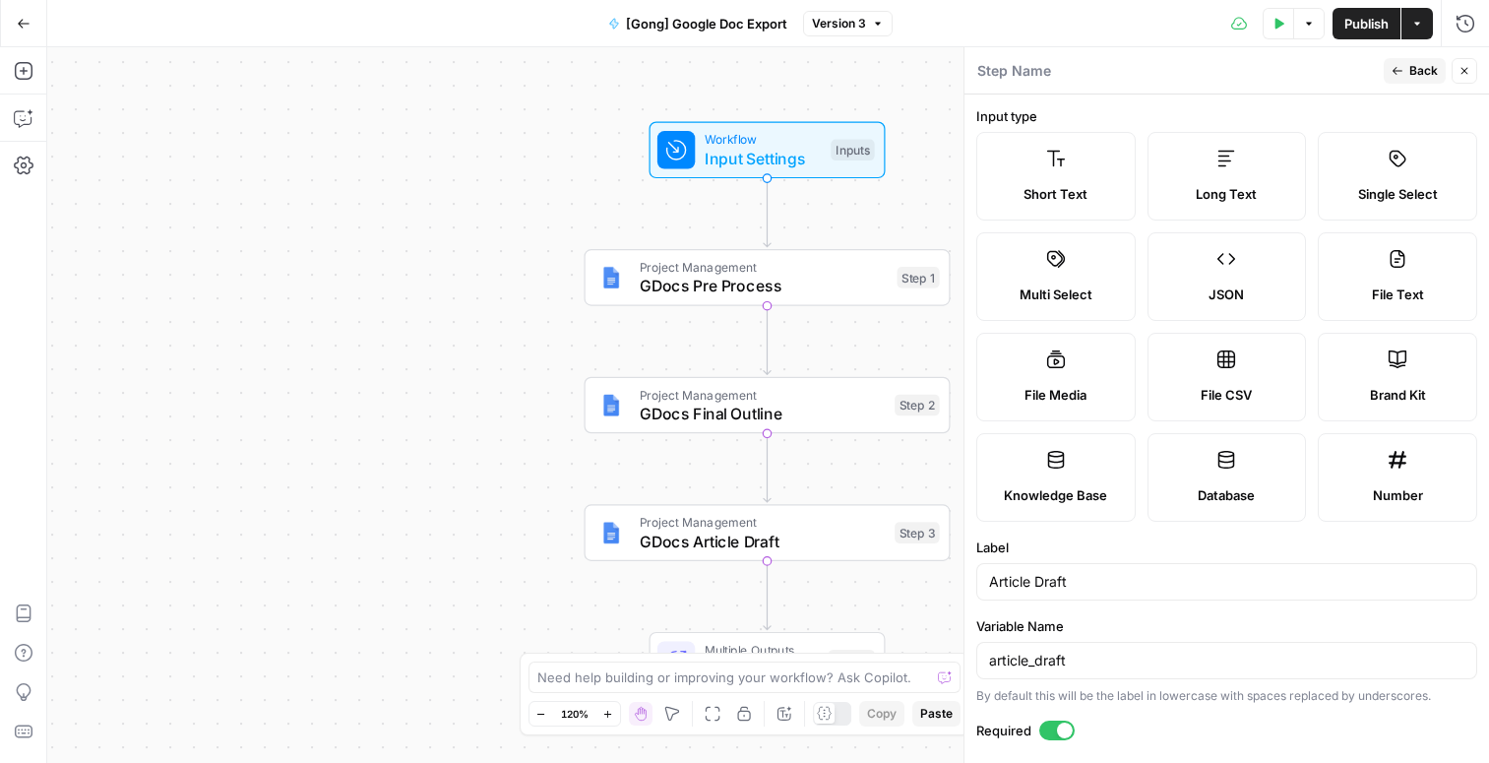
click at [1057, 730] on div at bounding box center [1065, 731] width 16 height 16
click at [1404, 66] on button "Back" at bounding box center [1415, 71] width 62 height 26
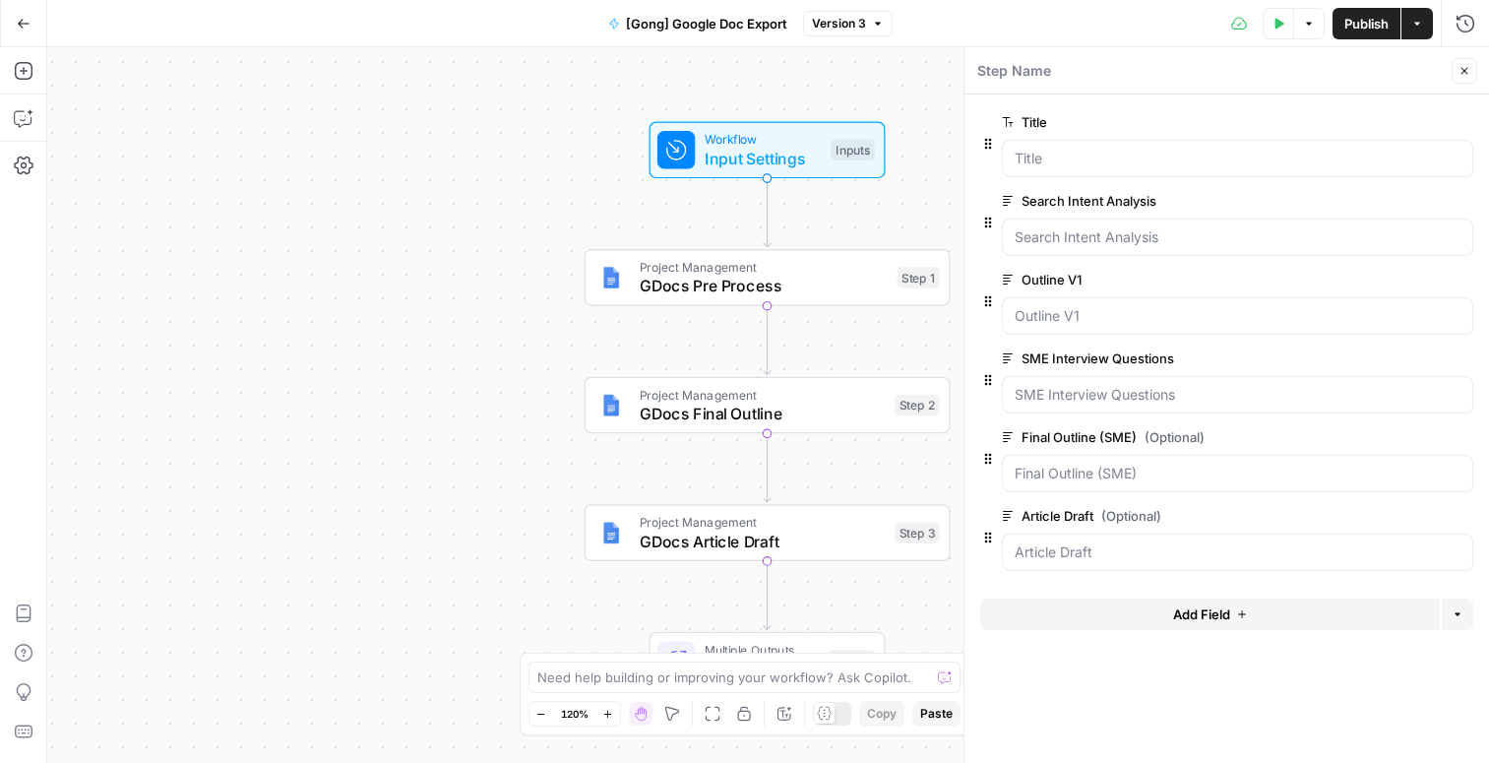
click at [1364, 31] on span "Publish" at bounding box center [1367, 24] width 44 height 20
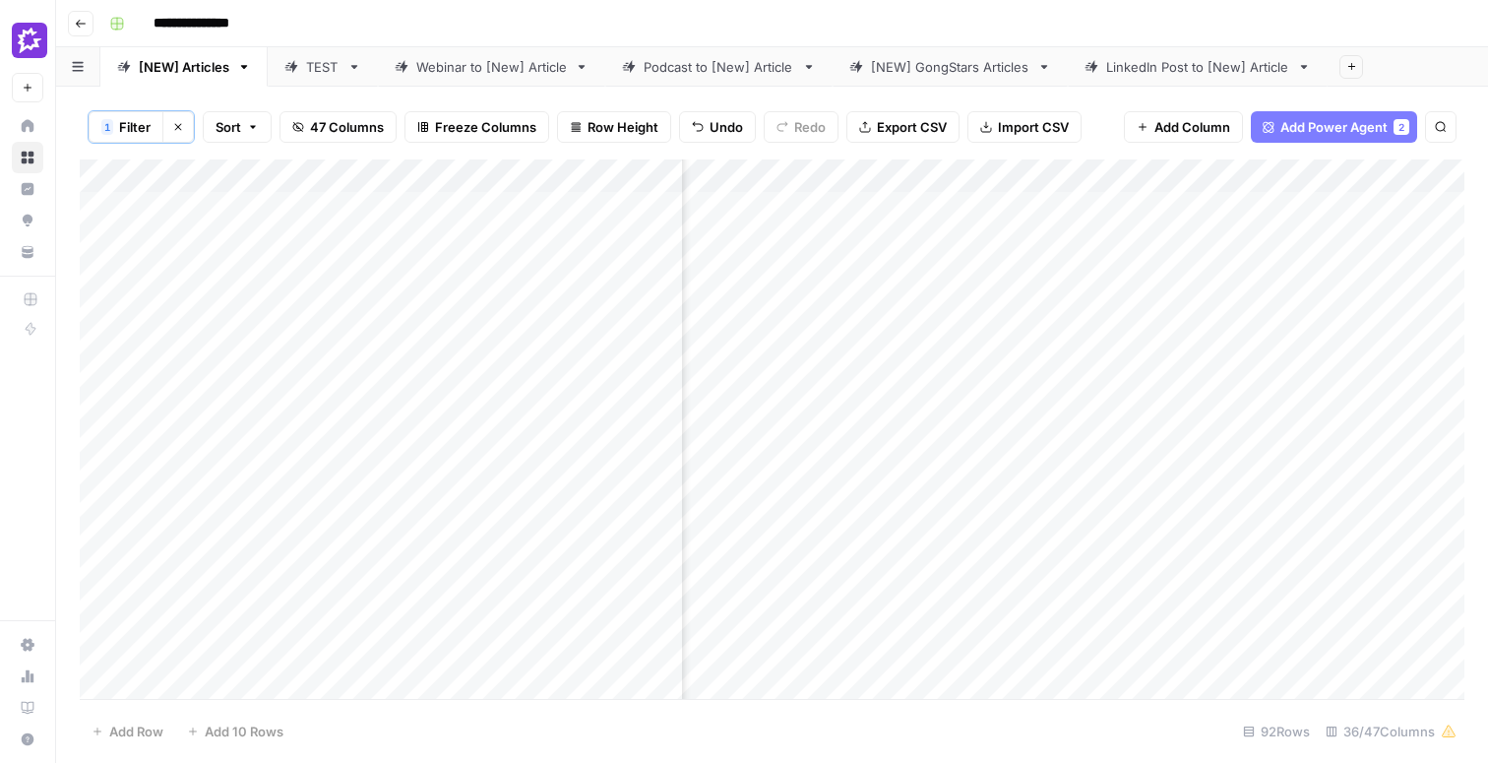
scroll to position [1, 381]
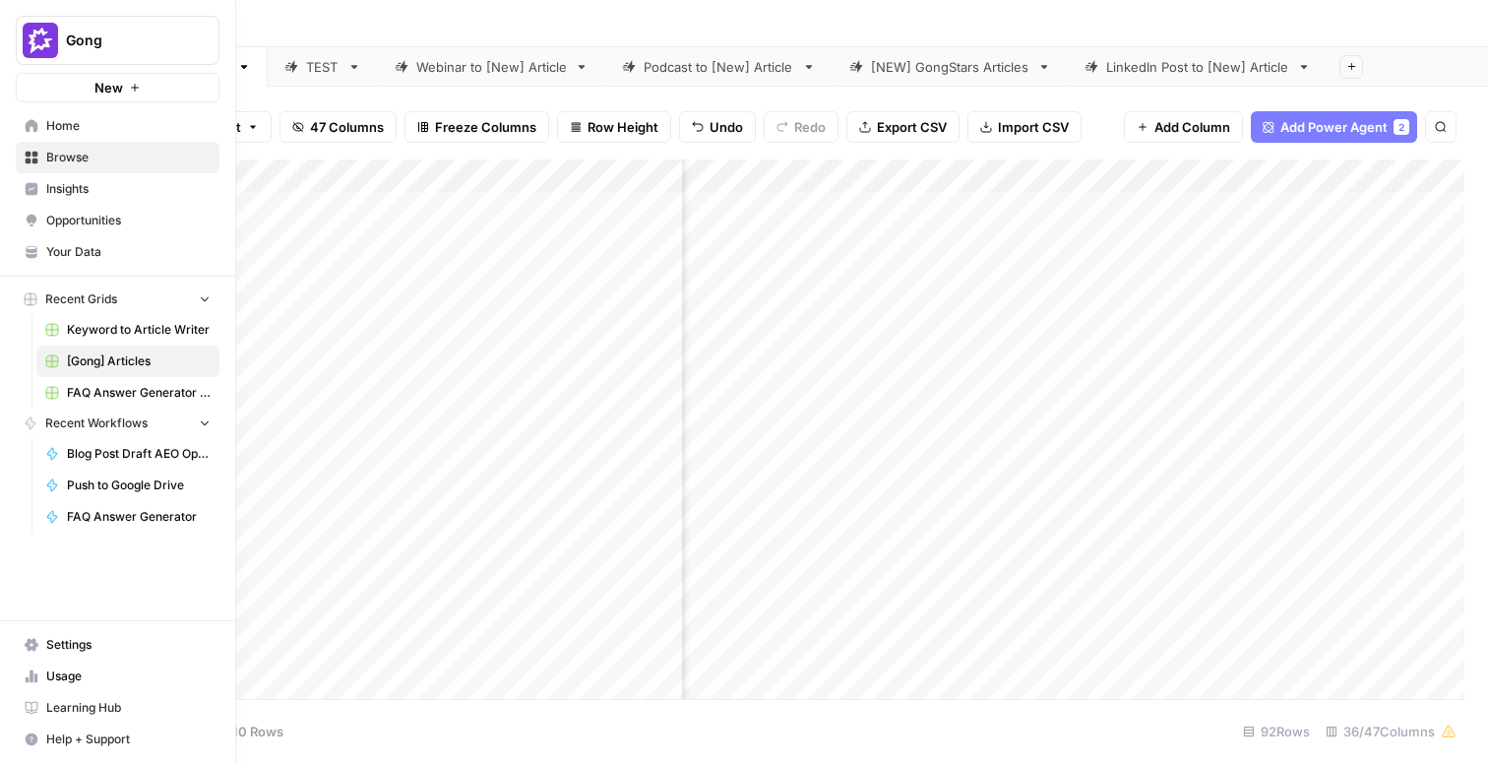
click at [29, 119] on icon at bounding box center [32, 126] width 14 height 14
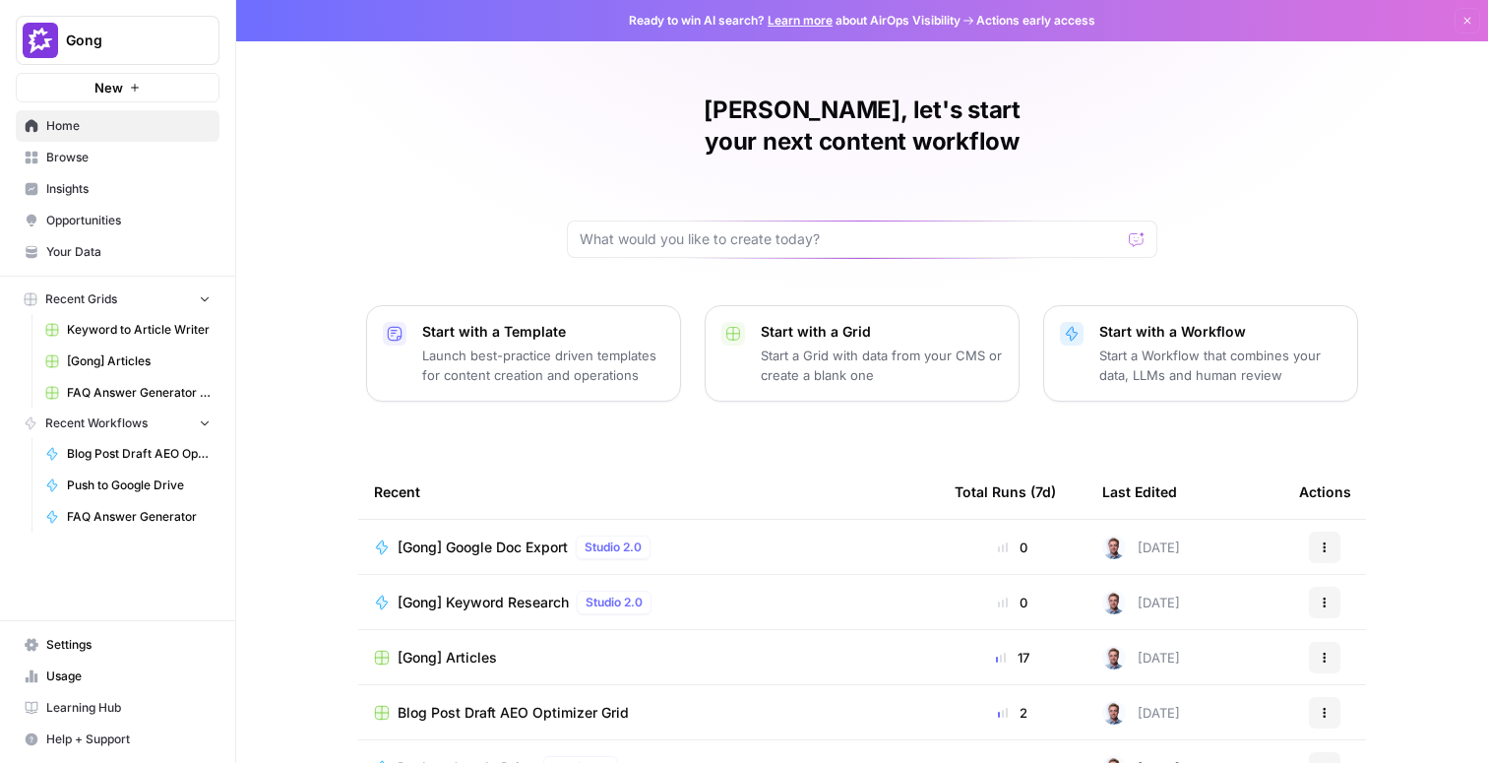
click at [78, 163] on span "Browse" at bounding box center [128, 158] width 164 height 18
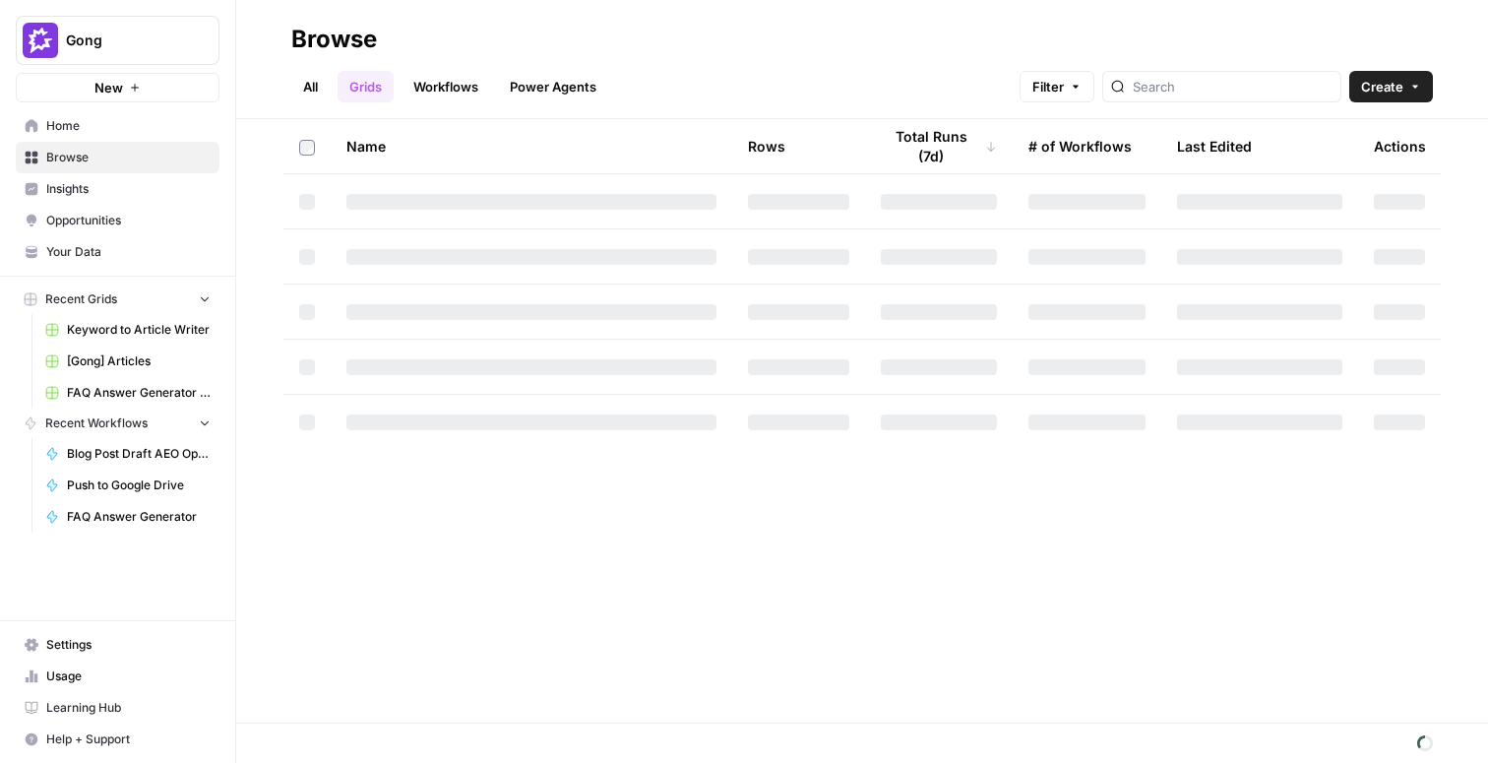
click at [73, 259] on span "Your Data" at bounding box center [128, 252] width 164 height 18
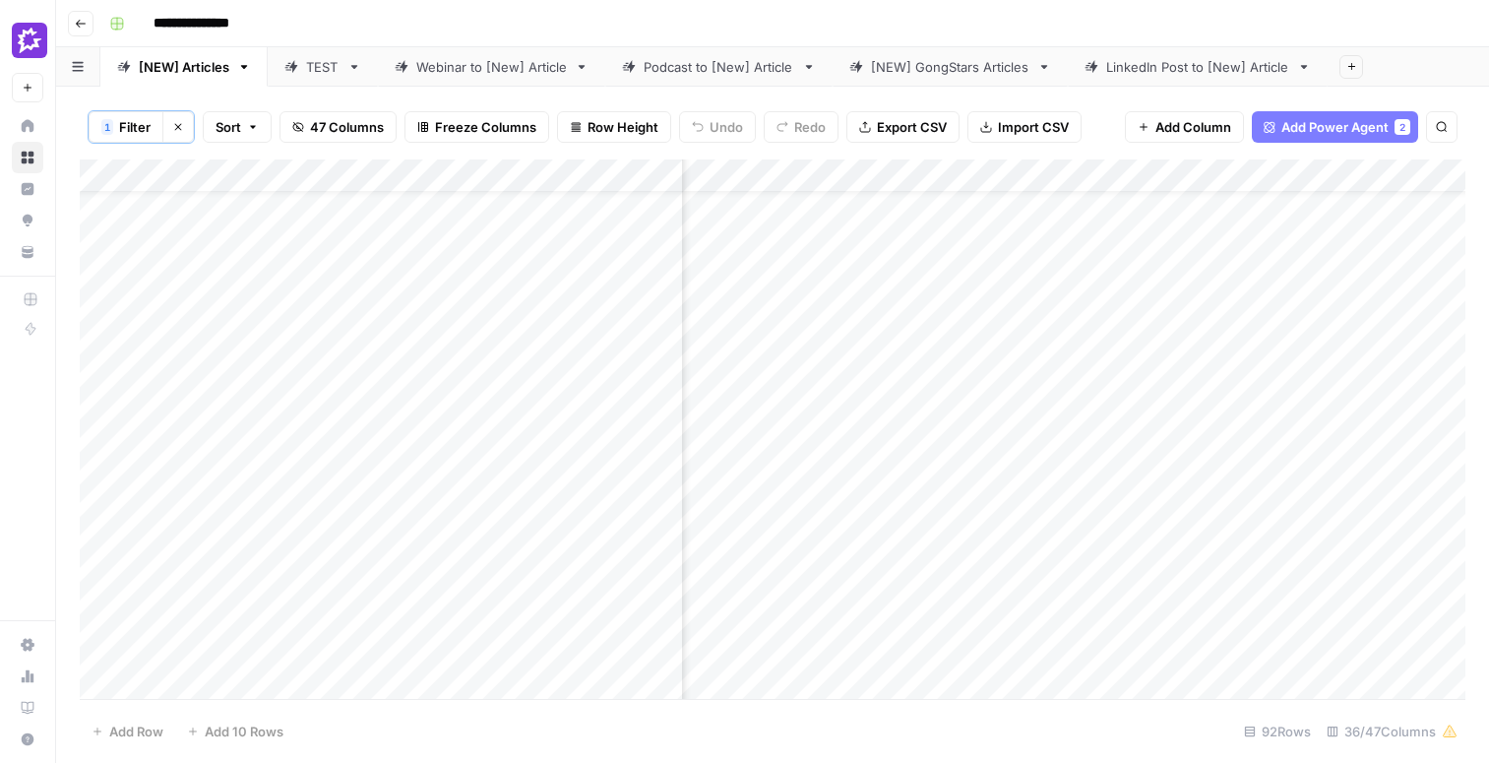
scroll to position [67, 2054]
